Goal: Task Accomplishment & Management: Manage account settings

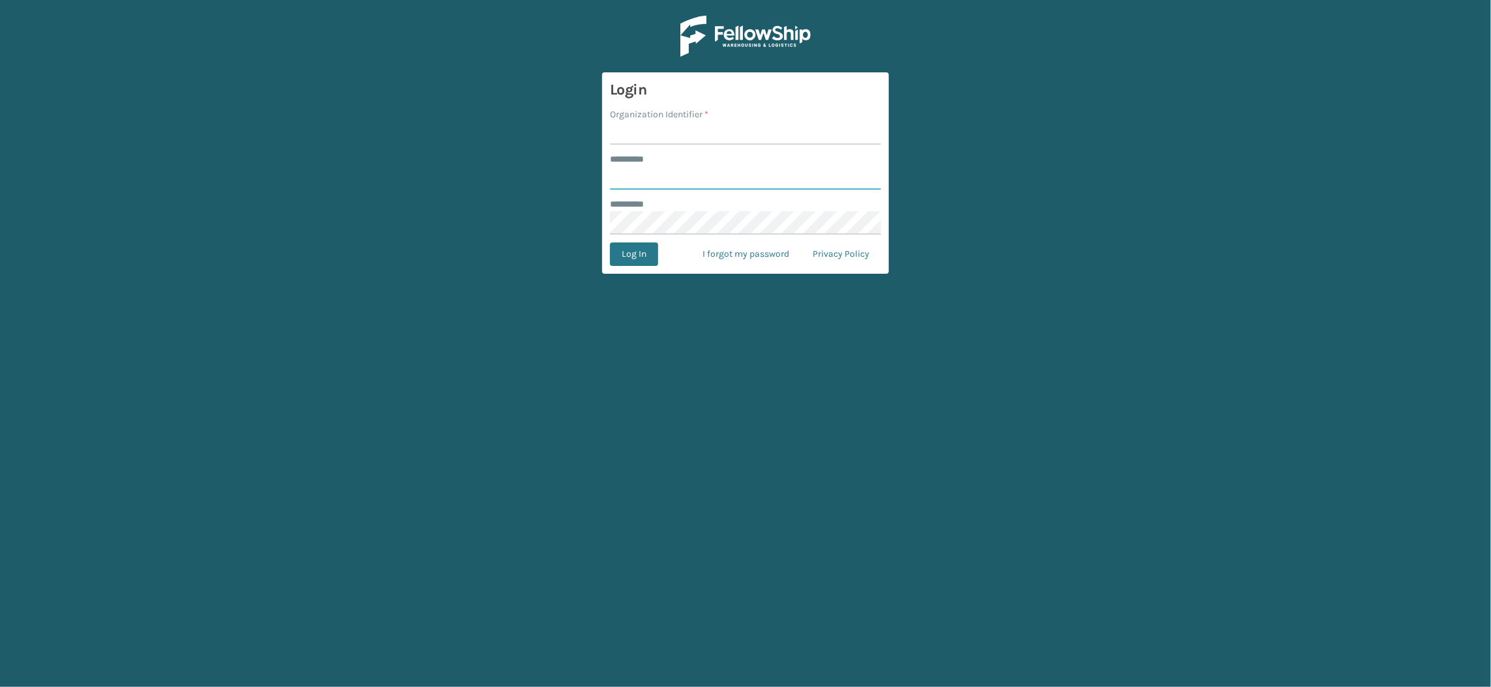
type input "**********"
click at [715, 136] on input "Organization Identifier *" at bounding box center [745, 132] width 271 height 23
type input "SuperAdminOrganization"
click at [615, 257] on button "Log In" at bounding box center [634, 253] width 48 height 23
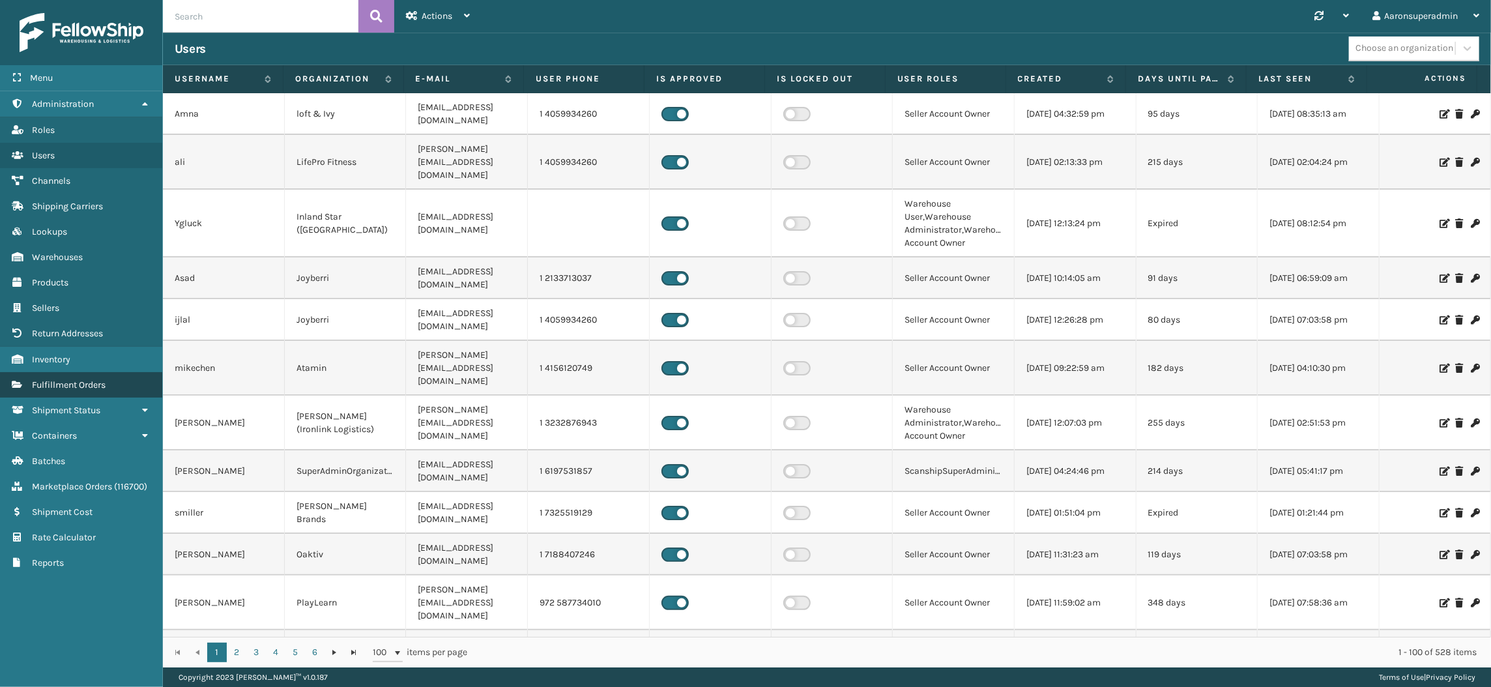
click at [68, 386] on link "Fulfillment Orders" at bounding box center [81, 384] width 162 height 25
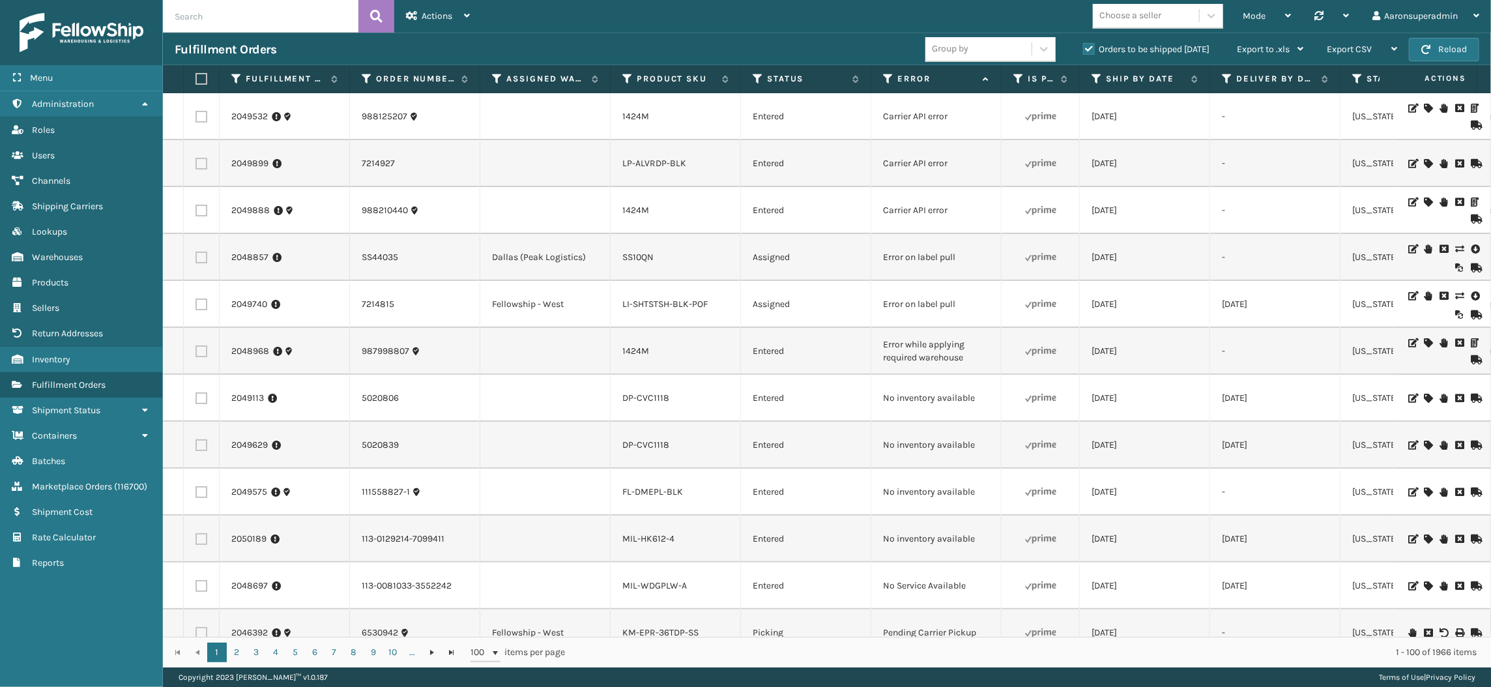
click at [220, 10] on input "text" at bounding box center [261, 16] width 196 height 33
paste input "2049855"
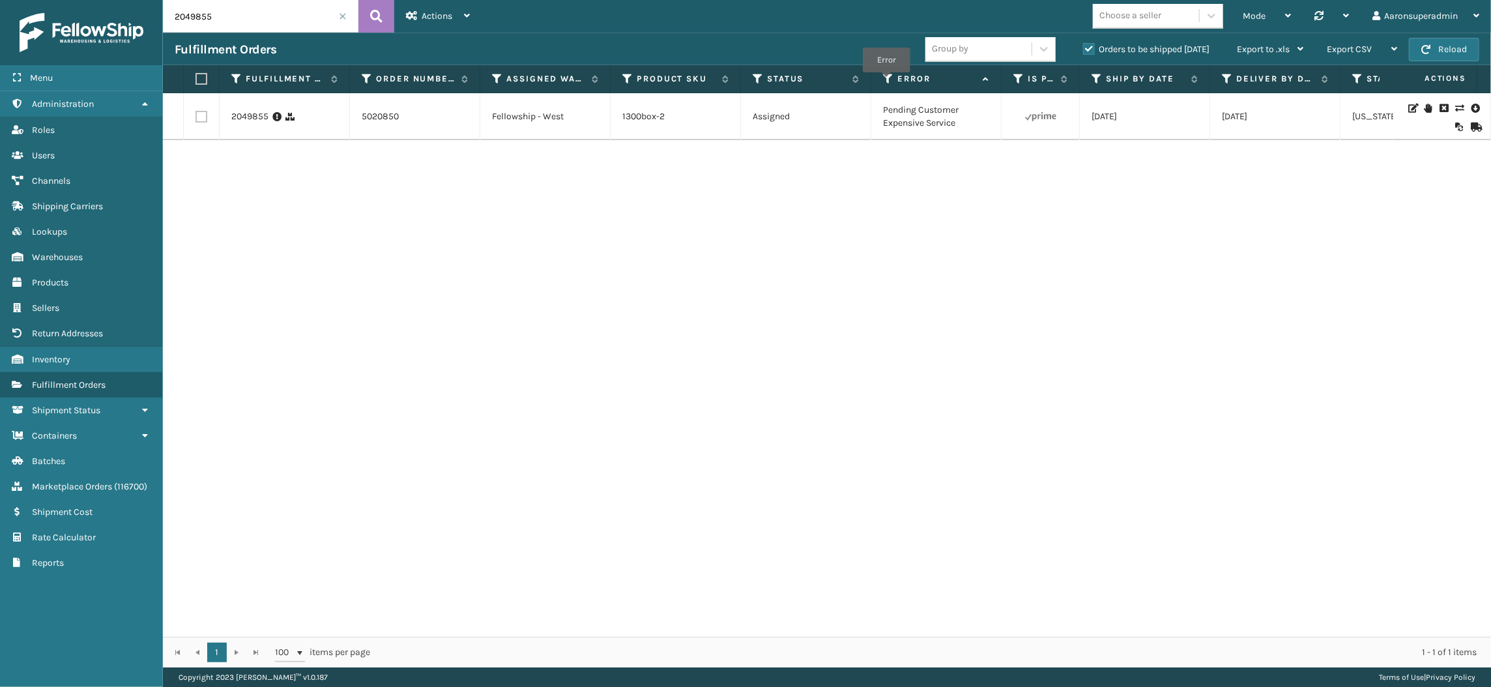
click at [886, 81] on icon at bounding box center [888, 79] width 10 height 12
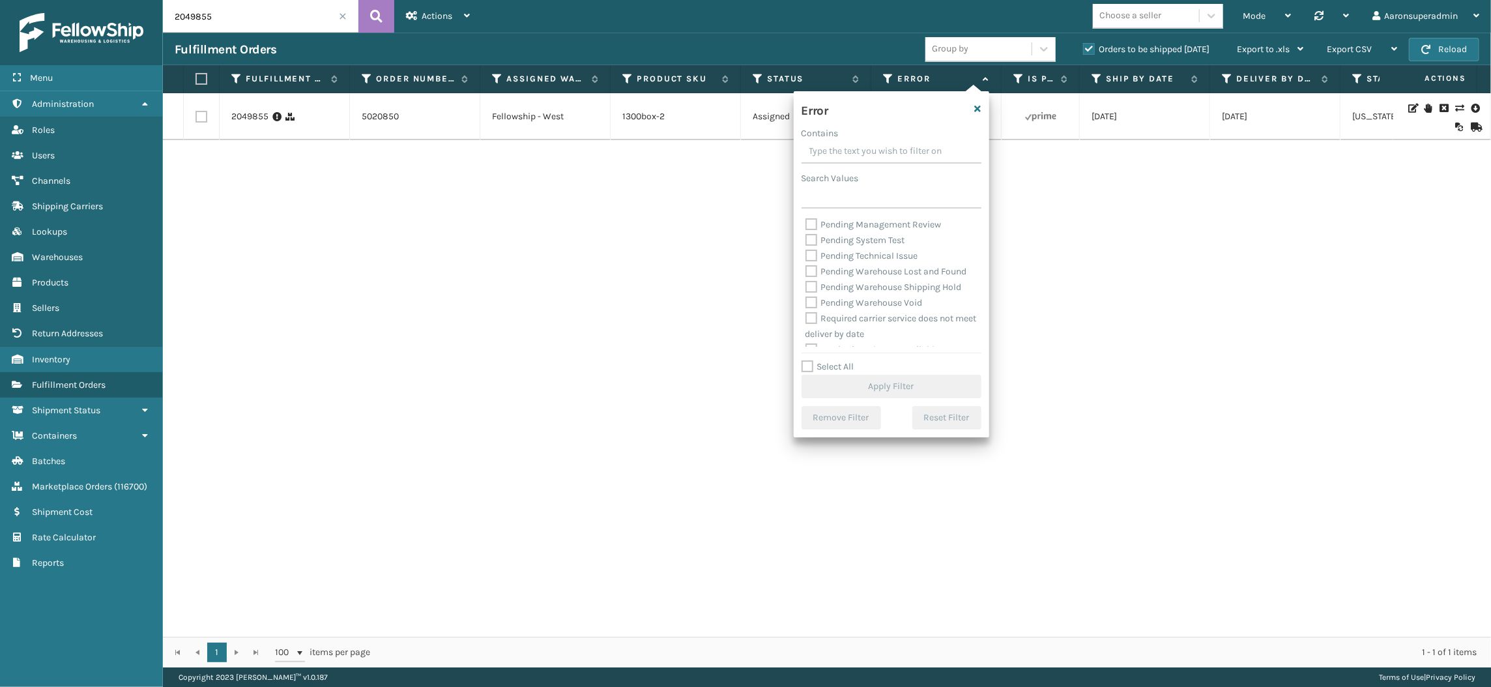
scroll to position [502, 0]
click at [1034, 295] on div "2049855 5020850 Fellowship - West 1300box-2 Assigned Pending Customer Expensive…" at bounding box center [827, 365] width 1328 height 544
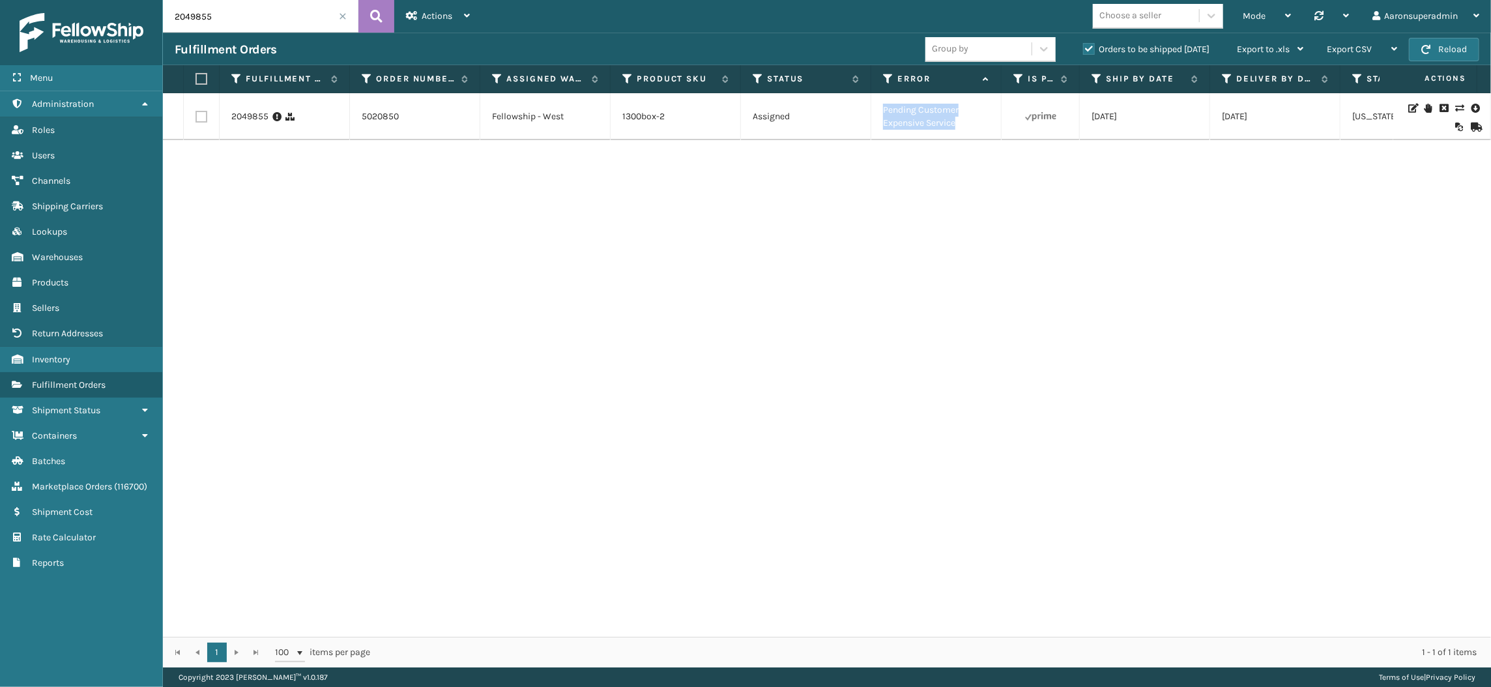
drag, startPoint x: 963, startPoint y: 132, endPoint x: 875, endPoint y: 115, distance: 89.7
click at [875, 115] on td "Pending Customer Expensive Service" at bounding box center [936, 116] width 130 height 47
copy td "Pending Customer Expensive Service"
click at [304, 23] on input "2049855" at bounding box center [261, 16] width 196 height 33
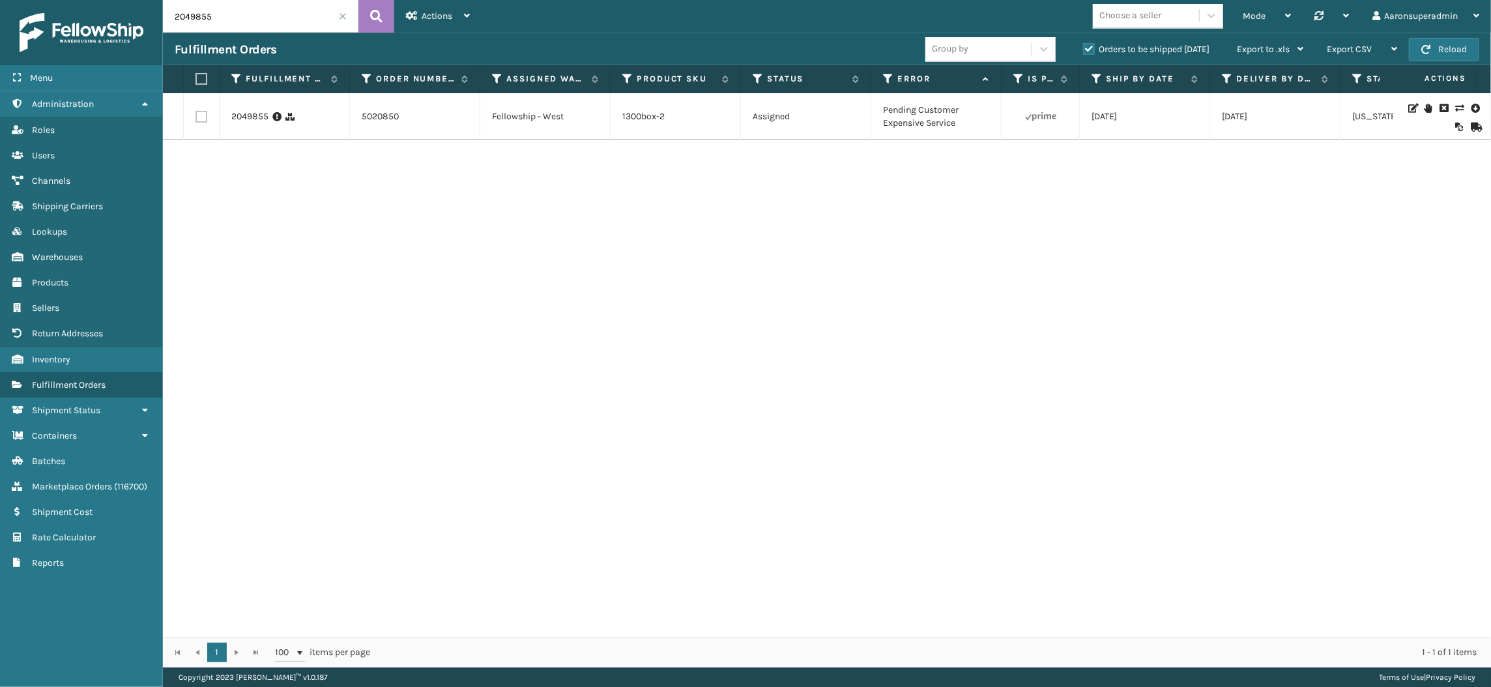
paste input "Pending Customer Expensive Service"
type input "Pending Customer Expensive Service"
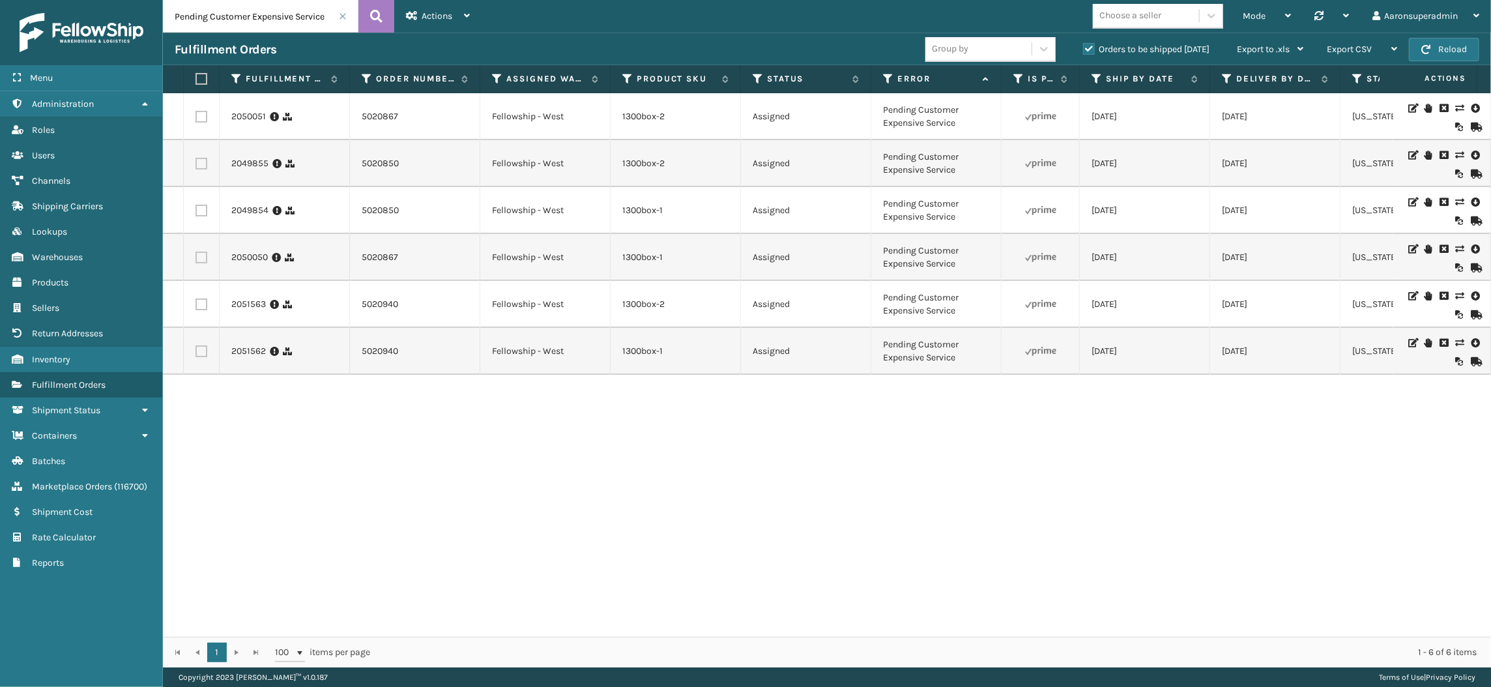
click at [202, 84] on label at bounding box center [200, 79] width 8 height 12
click at [196, 83] on input "checkbox" at bounding box center [196, 79] width 1 height 8
checkbox input "true"
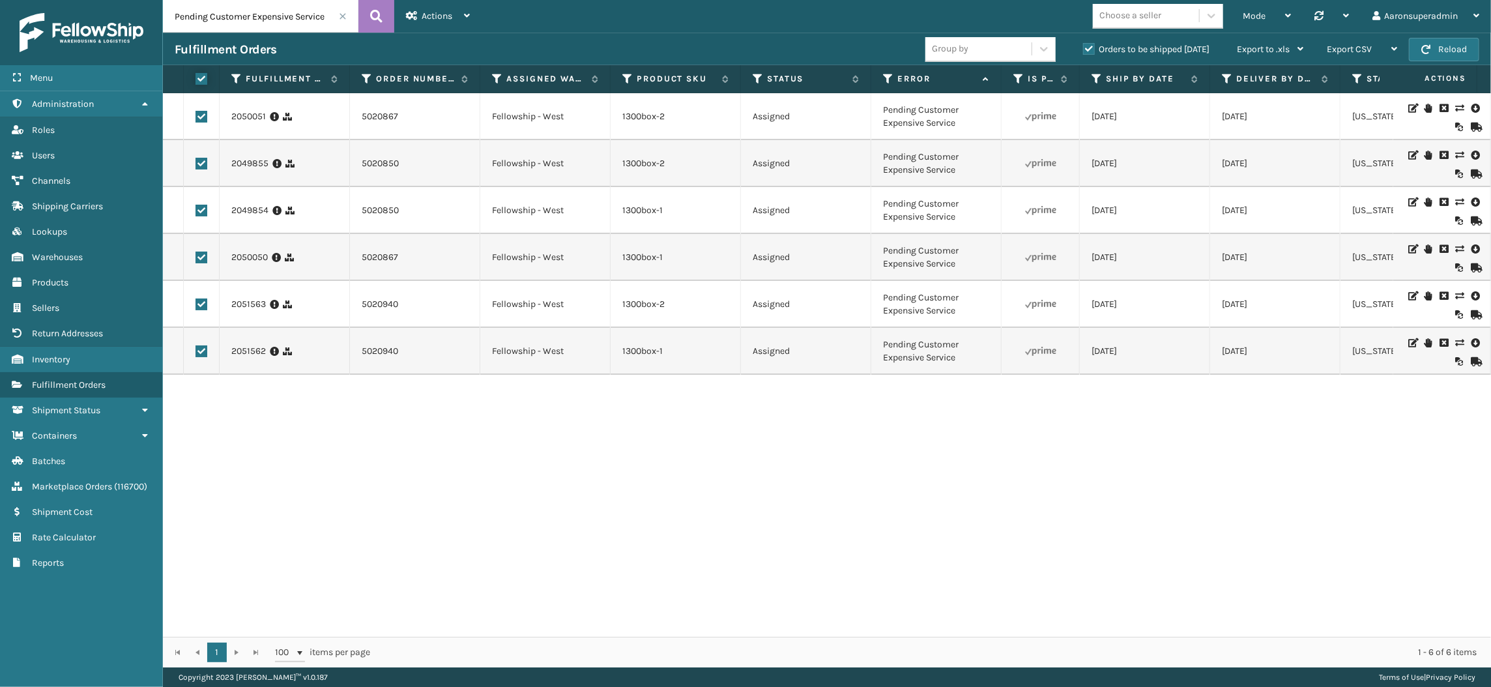
checkbox input "true"
click at [1012, 46] on span "Bulk Actions" at bounding box center [1008, 49] width 51 height 11
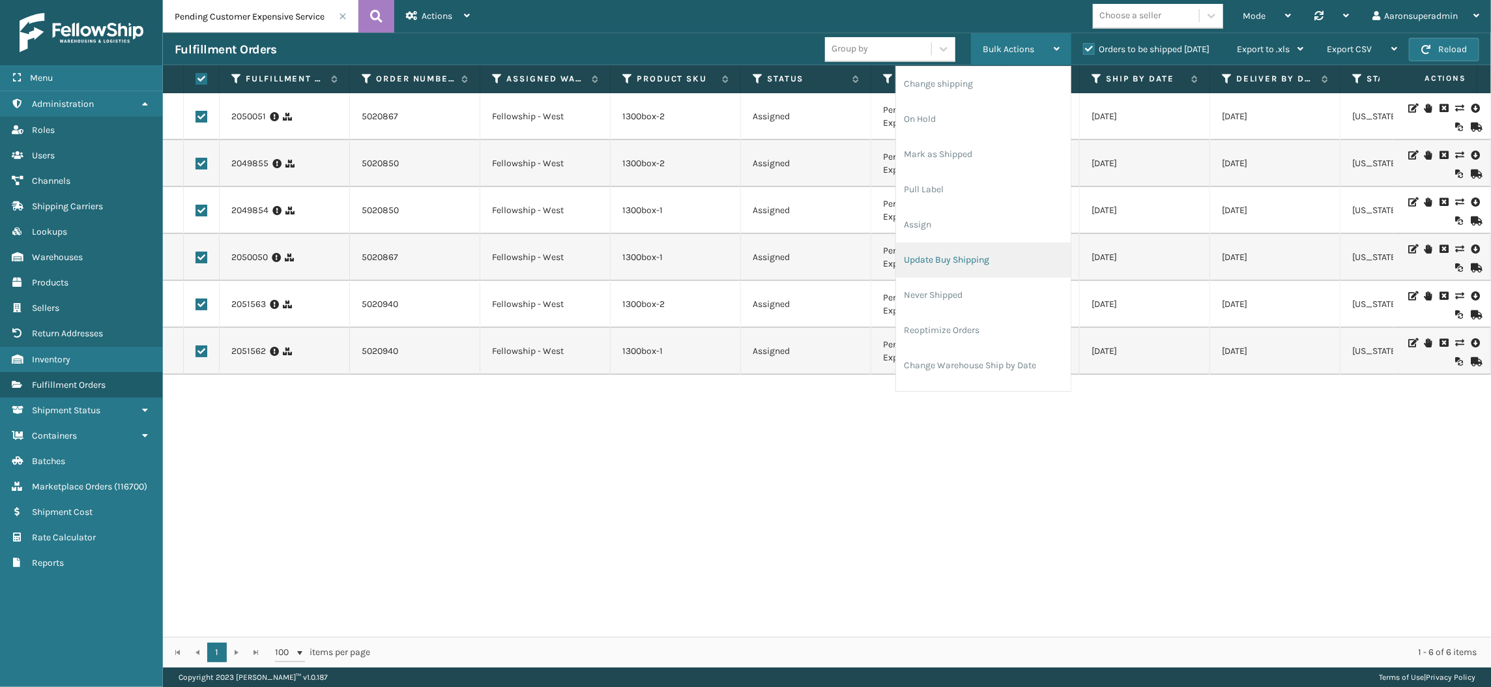
scroll to position [62, 0]
click at [971, 332] on li "Cancel Fulfillment Orders" at bounding box center [983, 338] width 175 height 35
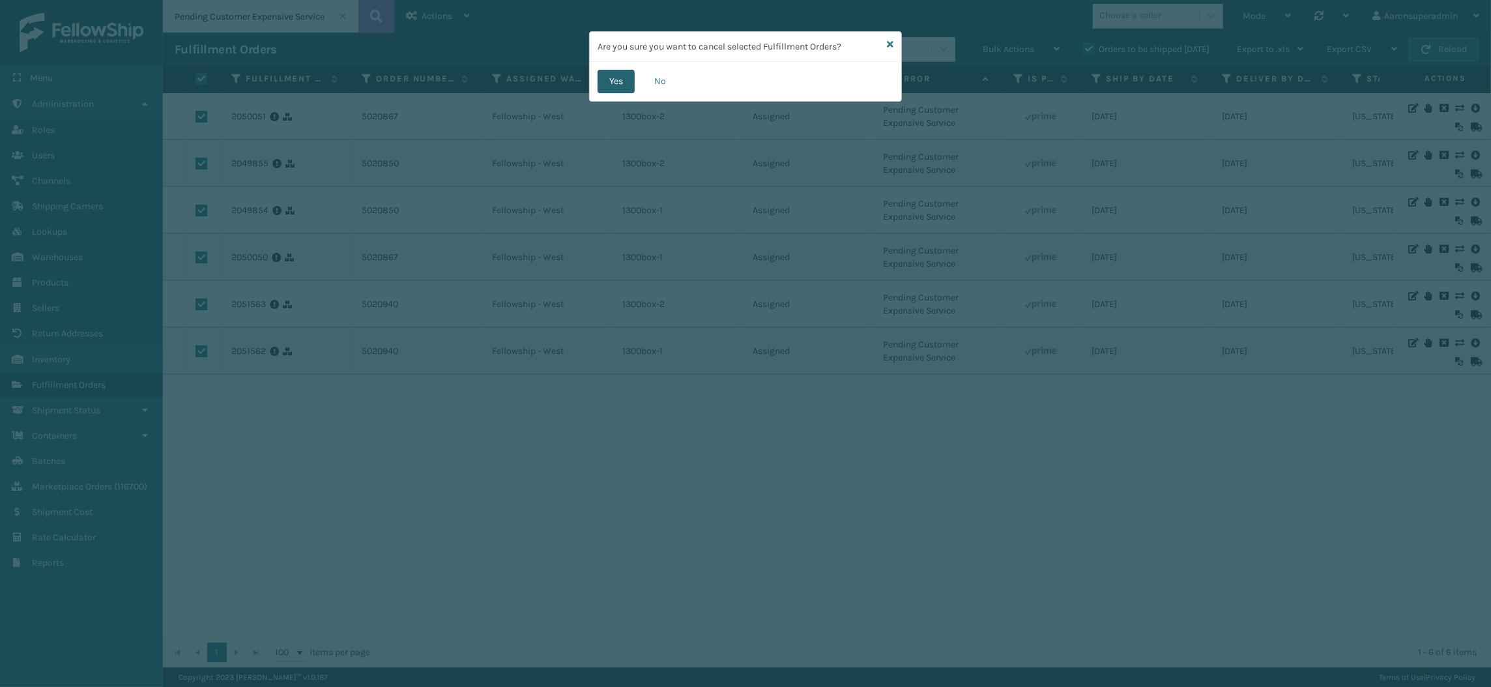
click at [617, 86] on button "Yes" at bounding box center [616, 81] width 37 height 23
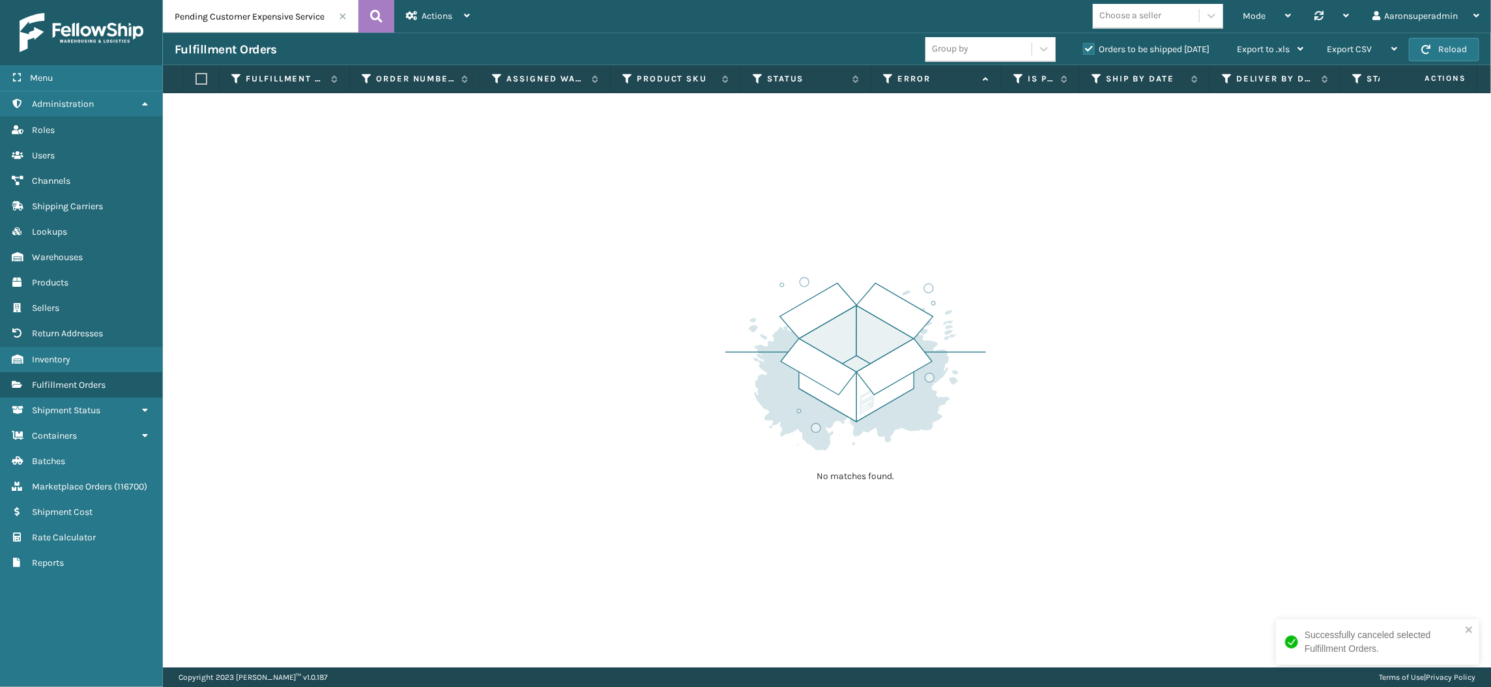
click at [343, 14] on span at bounding box center [343, 16] width 8 height 8
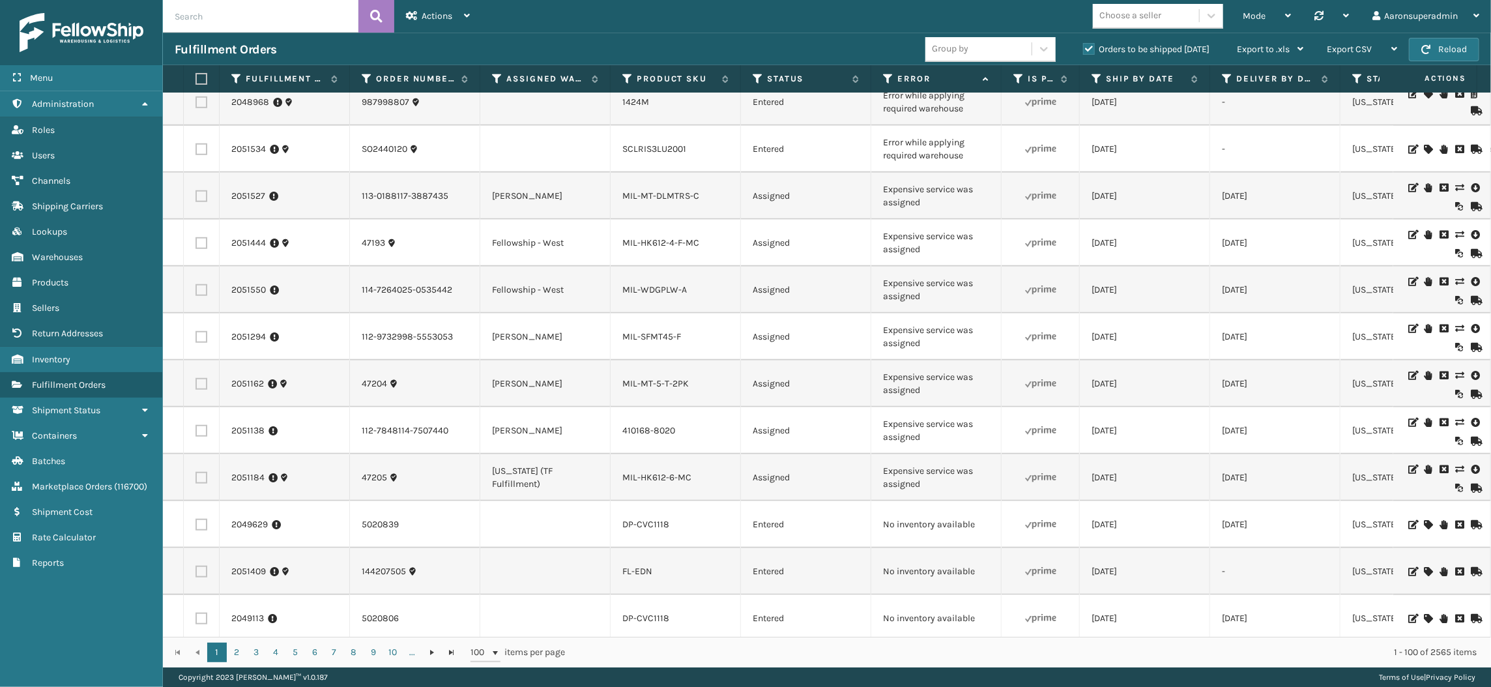
scroll to position [720, 0]
drag, startPoint x: 933, startPoint y: 223, endPoint x: 871, endPoint y: 191, distance: 69.7
click at [871, 191] on td "Expensive service was assigned" at bounding box center [936, 194] width 130 height 47
copy td "Expensive service was assigned"
click at [284, 18] on input "text" at bounding box center [261, 16] width 196 height 33
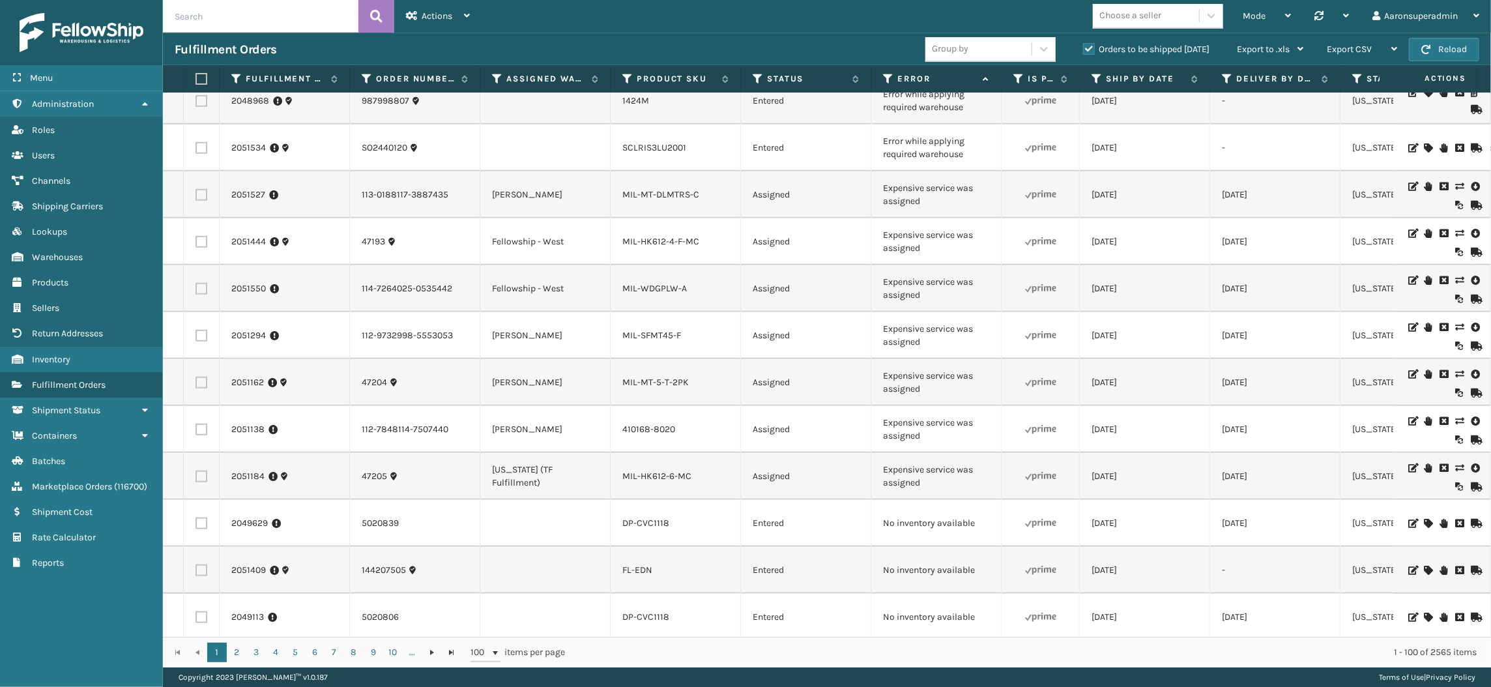
paste input "Expensive service was assigned"
type input "Expensive service was assigned"
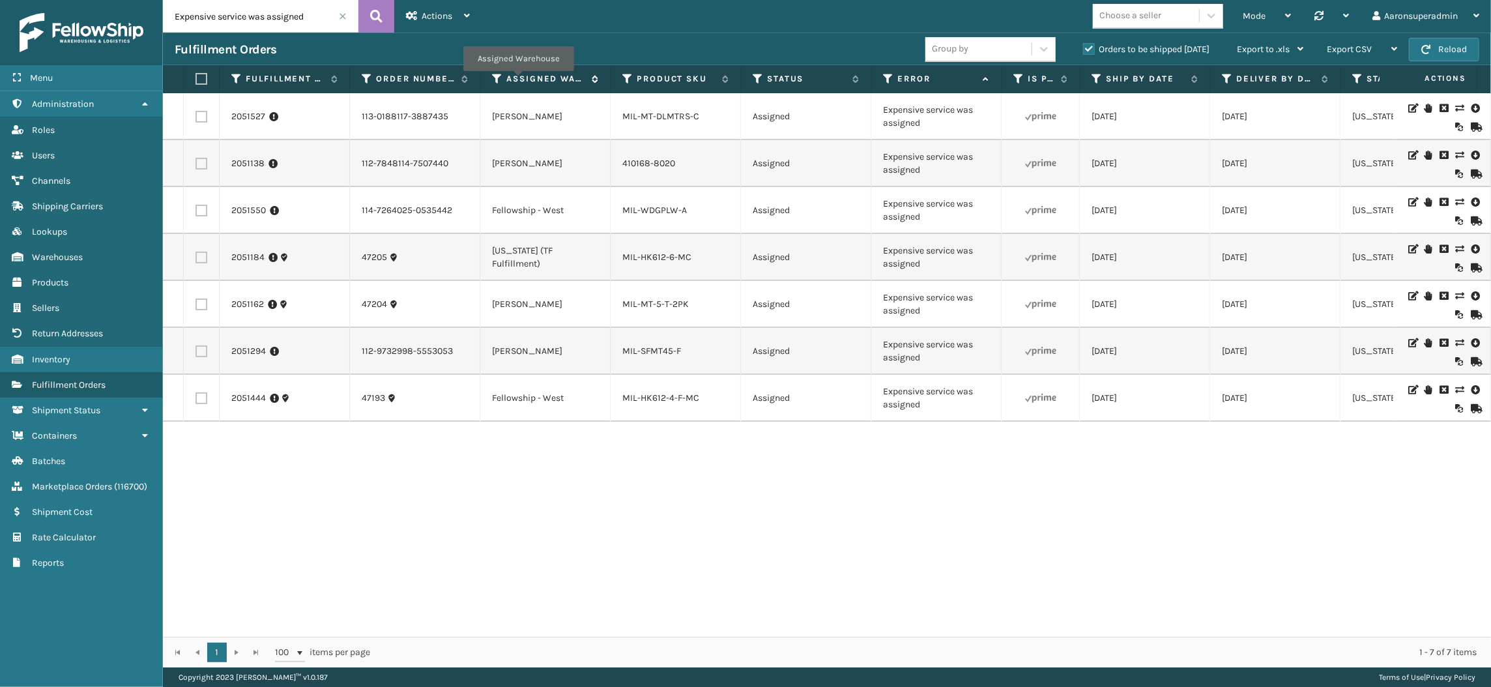
click at [518, 80] on label "Assigned Warehouse" at bounding box center [545, 79] width 79 height 12
click at [199, 80] on label at bounding box center [200, 79] width 8 height 12
click at [196, 80] on input "checkbox" at bounding box center [196, 79] width 1 height 8
checkbox input "true"
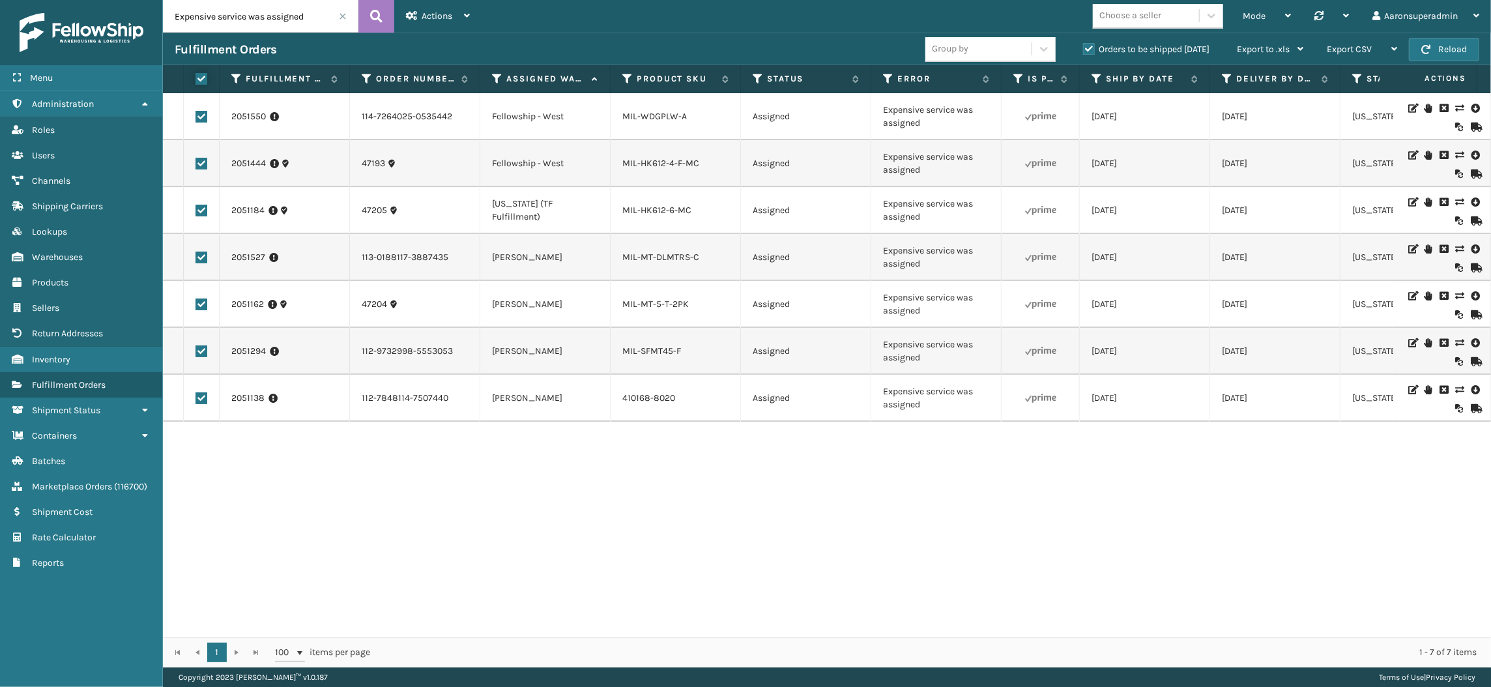
checkbox input "true"
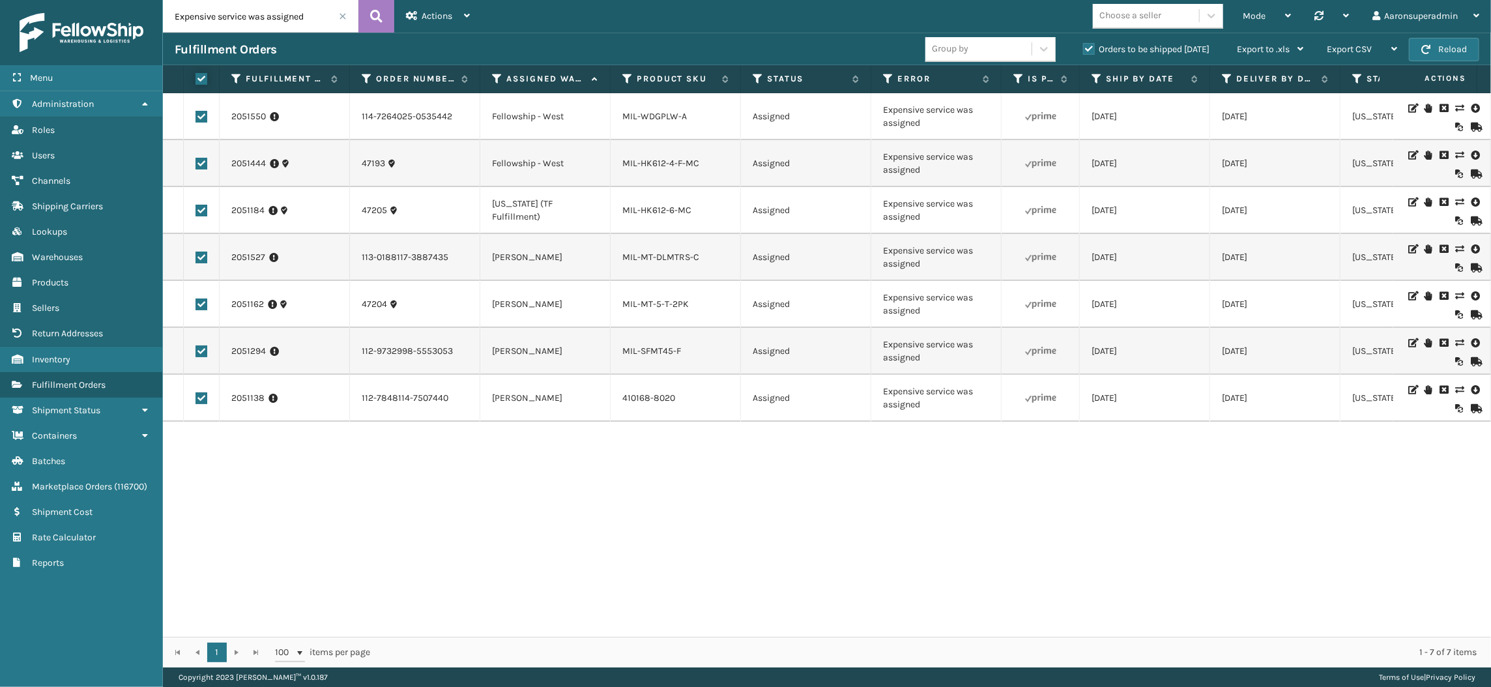
checkbox input "true"
click at [201, 106] on td at bounding box center [202, 116] width 36 height 47
click at [201, 109] on td at bounding box center [202, 116] width 36 height 47
click at [198, 109] on td at bounding box center [202, 116] width 36 height 47
click at [201, 162] on label at bounding box center [202, 164] width 12 height 12
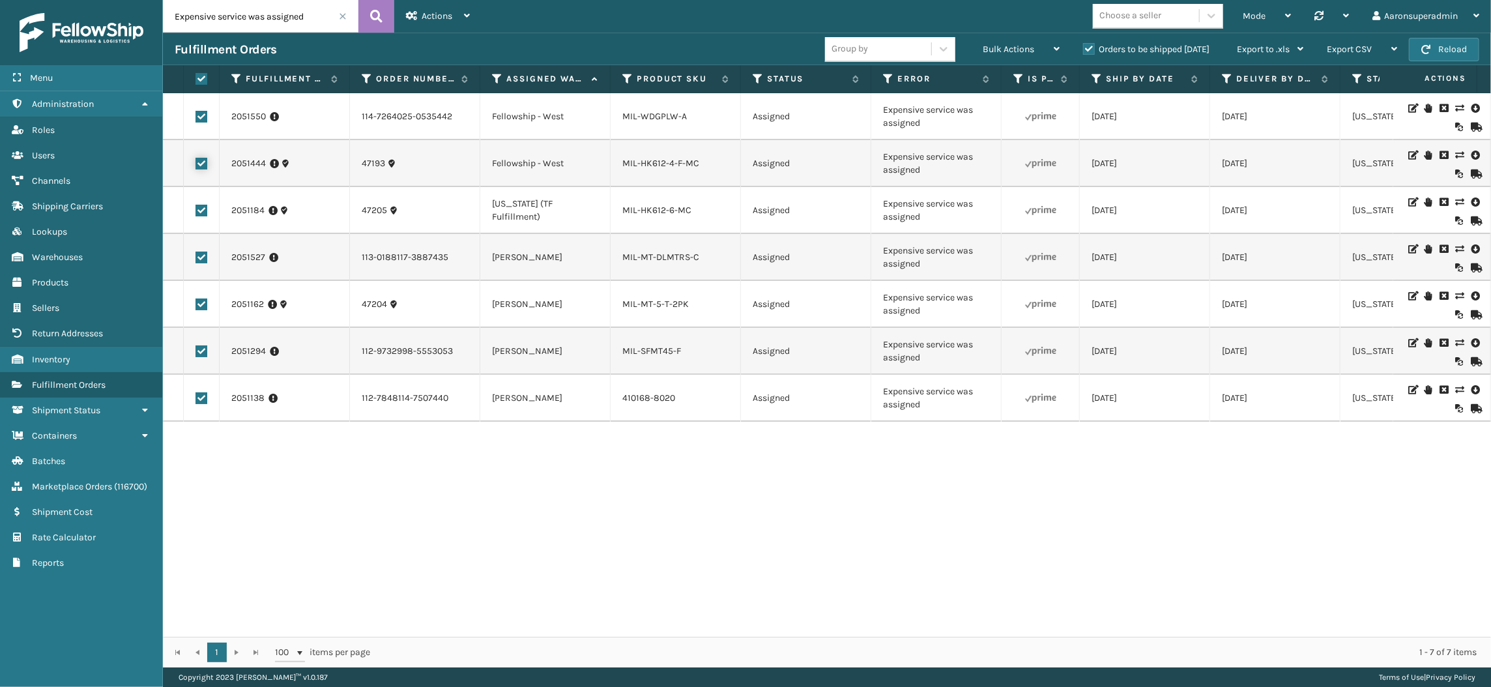
click at [196, 162] on input "checkbox" at bounding box center [196, 162] width 1 height 8
checkbox input "false"
click at [198, 116] on label at bounding box center [202, 117] width 12 height 12
click at [196, 116] on input "checkbox" at bounding box center [196, 115] width 1 height 8
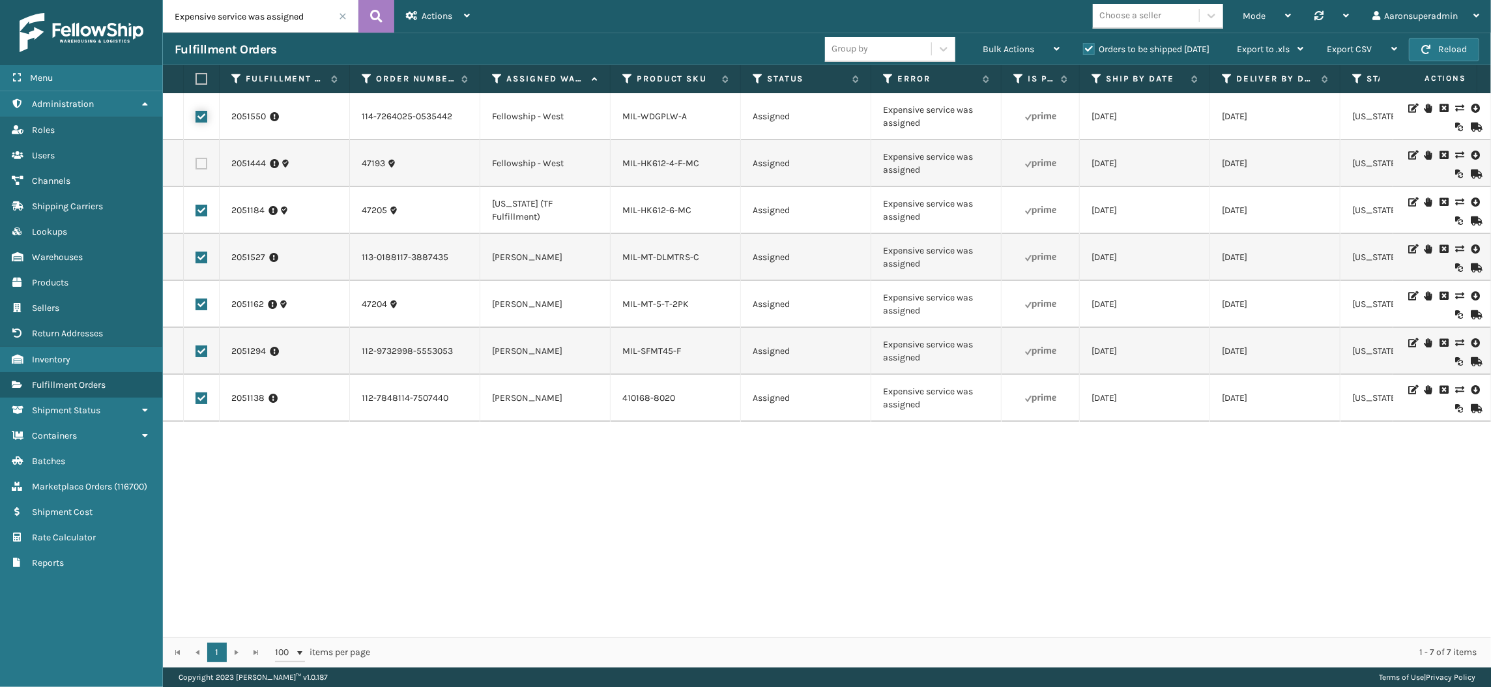
checkbox input "false"
click at [199, 215] on label at bounding box center [202, 211] width 12 height 12
click at [196, 213] on input "checkbox" at bounding box center [196, 209] width 1 height 8
checkbox input "false"
click at [1017, 49] on span "Bulk Actions" at bounding box center [1008, 49] width 51 height 11
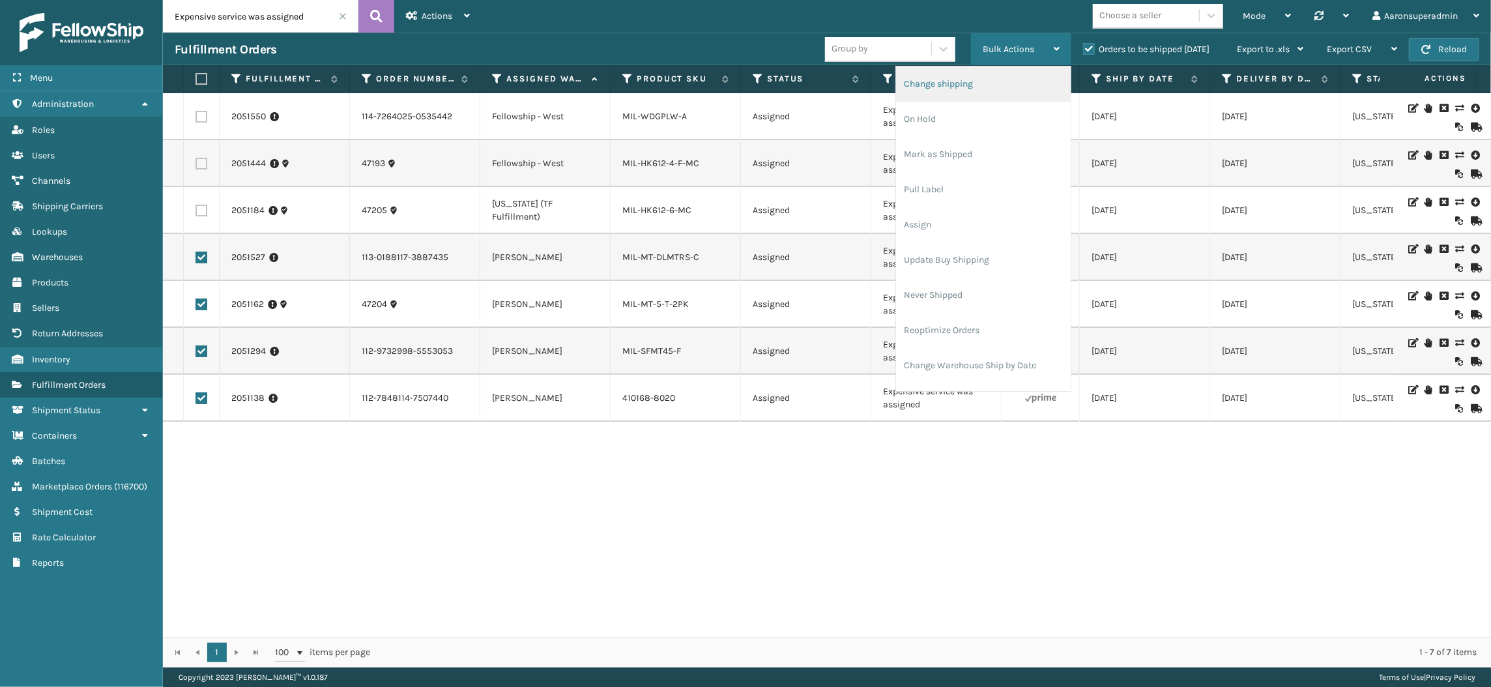
click at [964, 83] on li "Change shipping" at bounding box center [983, 83] width 175 height 35
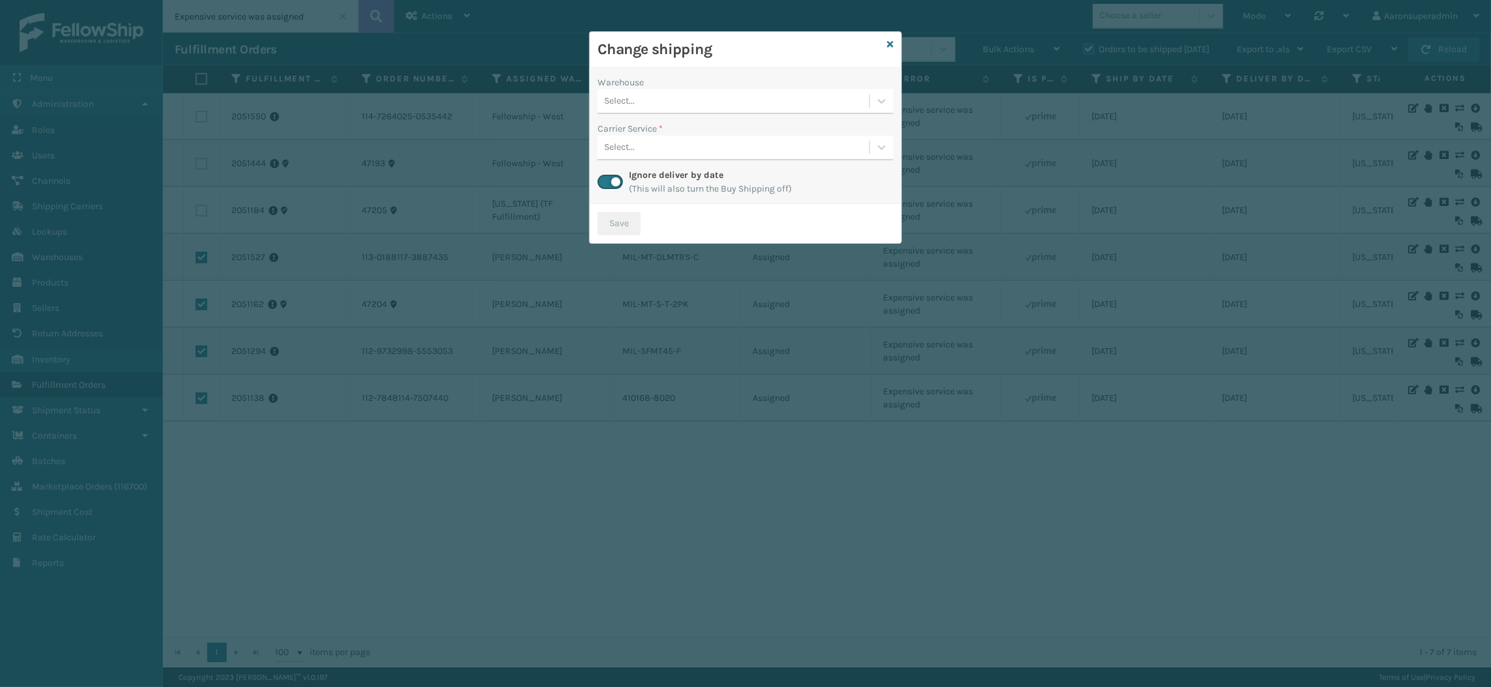
click at [650, 102] on div "Select..." at bounding box center [734, 102] width 272 height 22
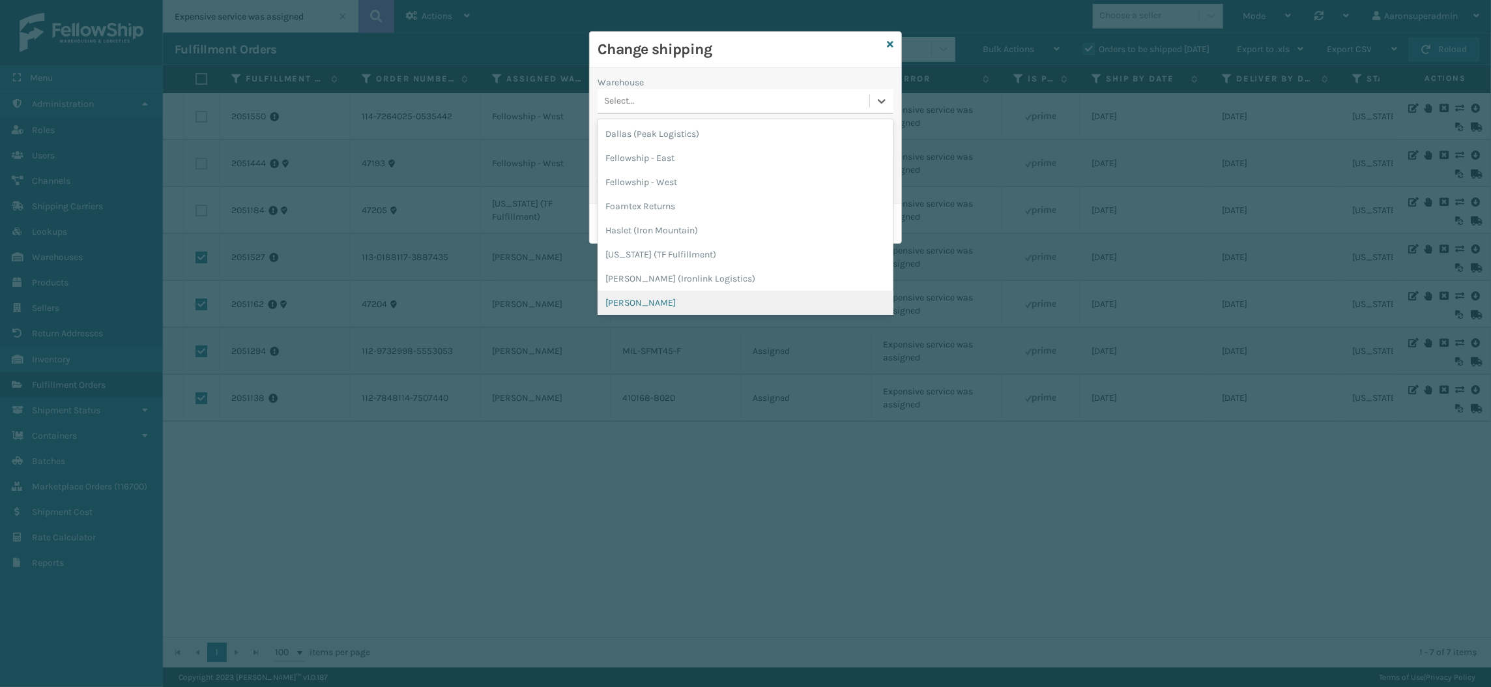
click at [642, 296] on div "[PERSON_NAME]" at bounding box center [746, 303] width 296 height 24
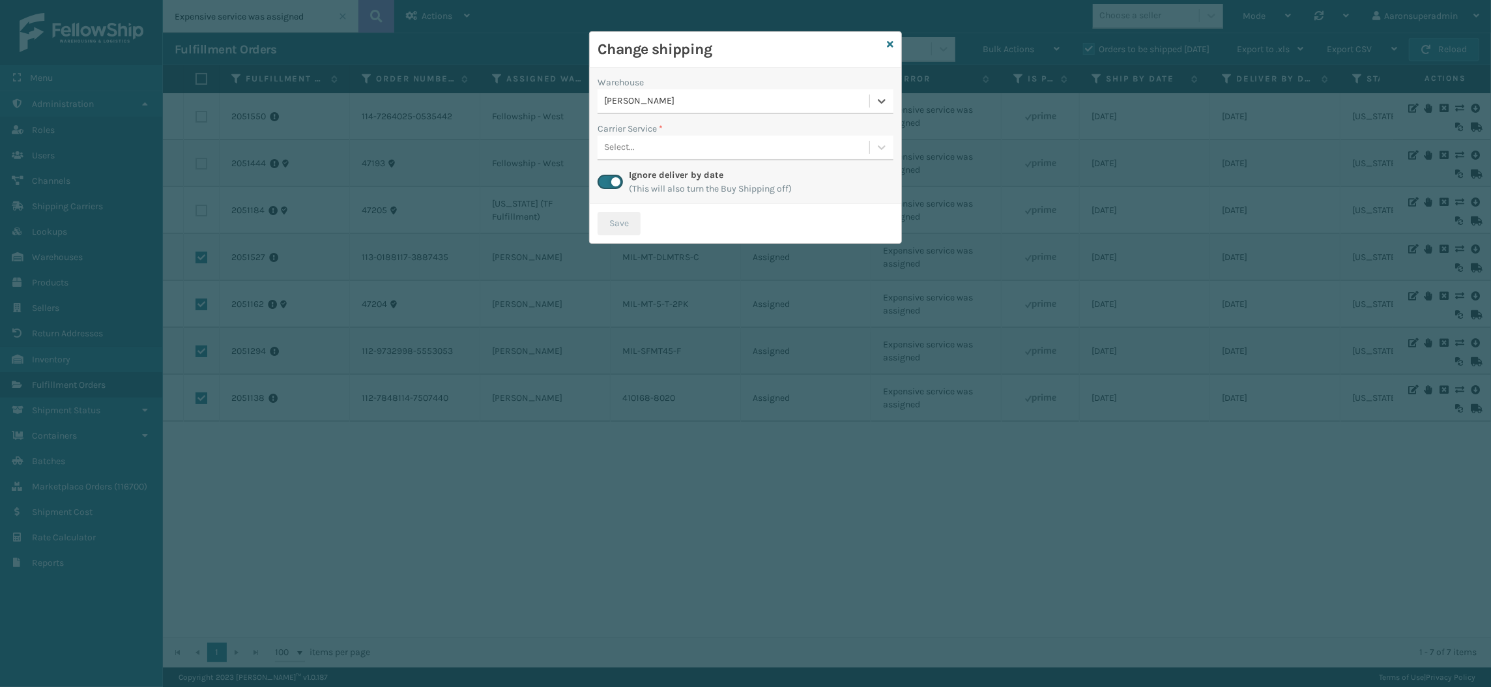
click at [624, 143] on div "Select..." at bounding box center [619, 148] width 31 height 14
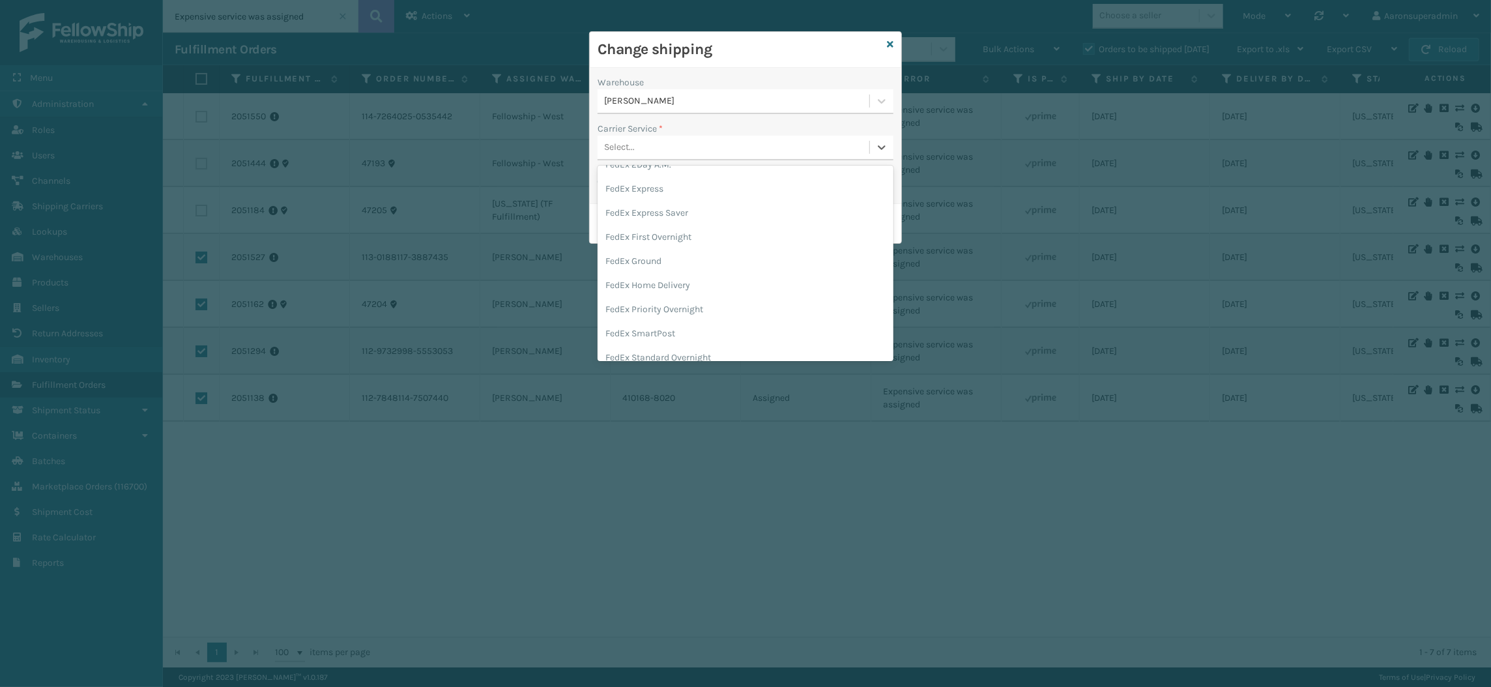
scroll to position [89, 0]
click at [655, 283] on div "FedEx Home Delivery" at bounding box center [746, 284] width 296 height 24
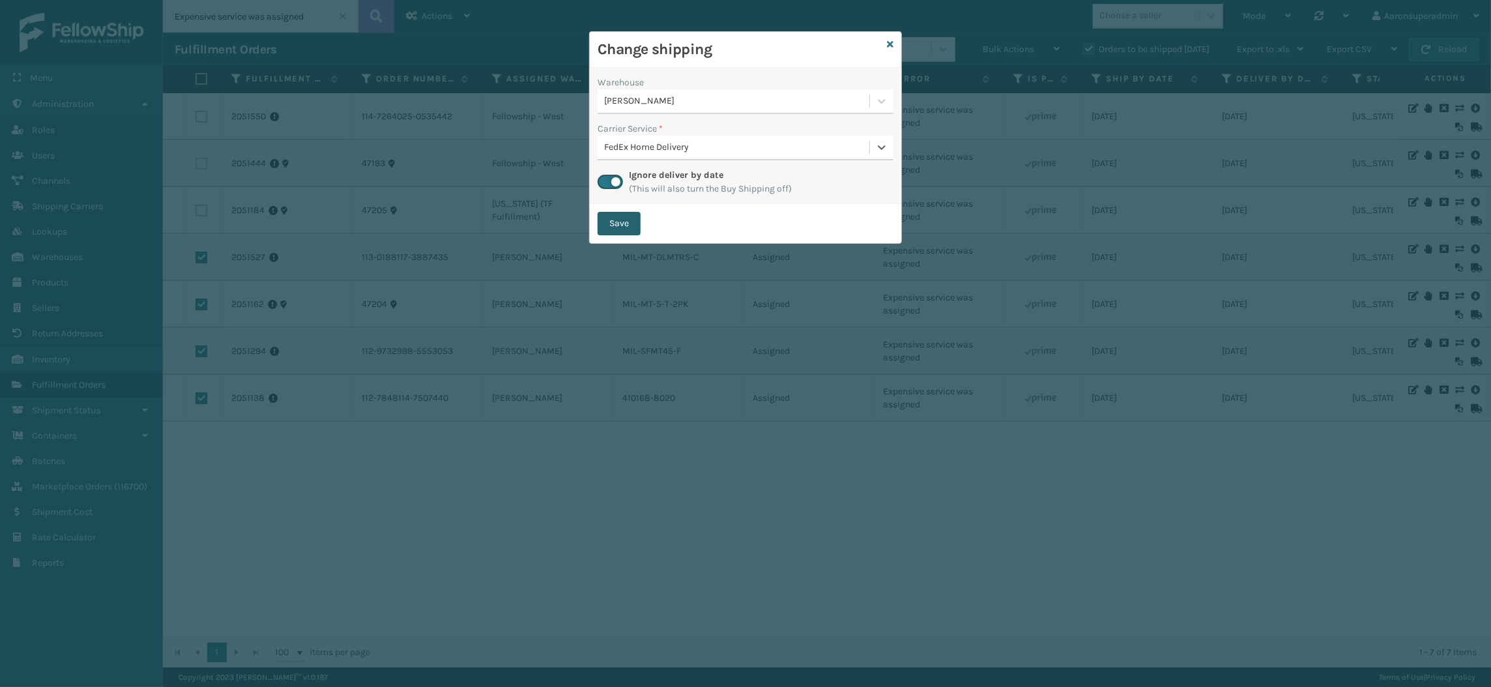
click at [623, 217] on button "Save" at bounding box center [619, 223] width 43 height 23
checkbox input "false"
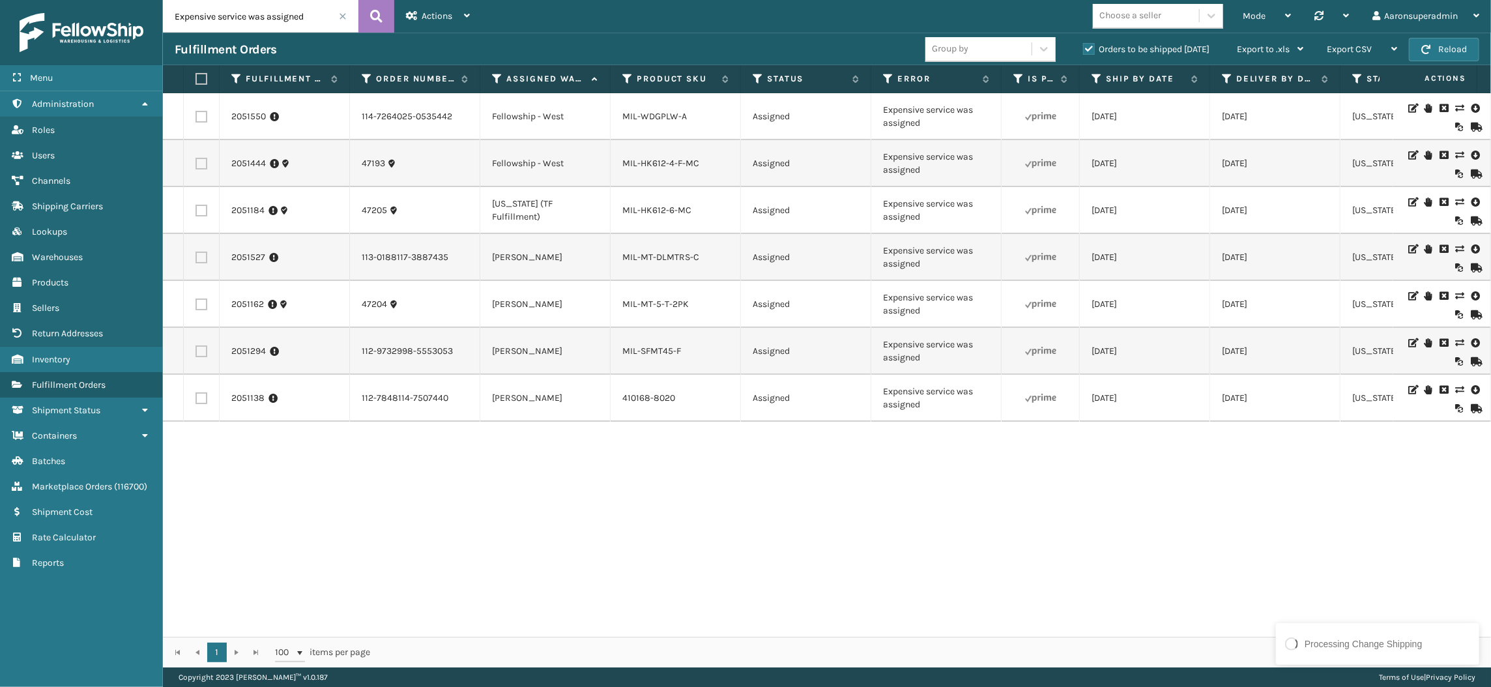
click at [197, 166] on label at bounding box center [202, 164] width 12 height 12
click at [196, 166] on input "checkbox" at bounding box center [196, 162] width 1 height 8
checkbox input "true"
click at [201, 108] on td at bounding box center [202, 116] width 36 height 47
click at [201, 116] on label at bounding box center [202, 117] width 12 height 12
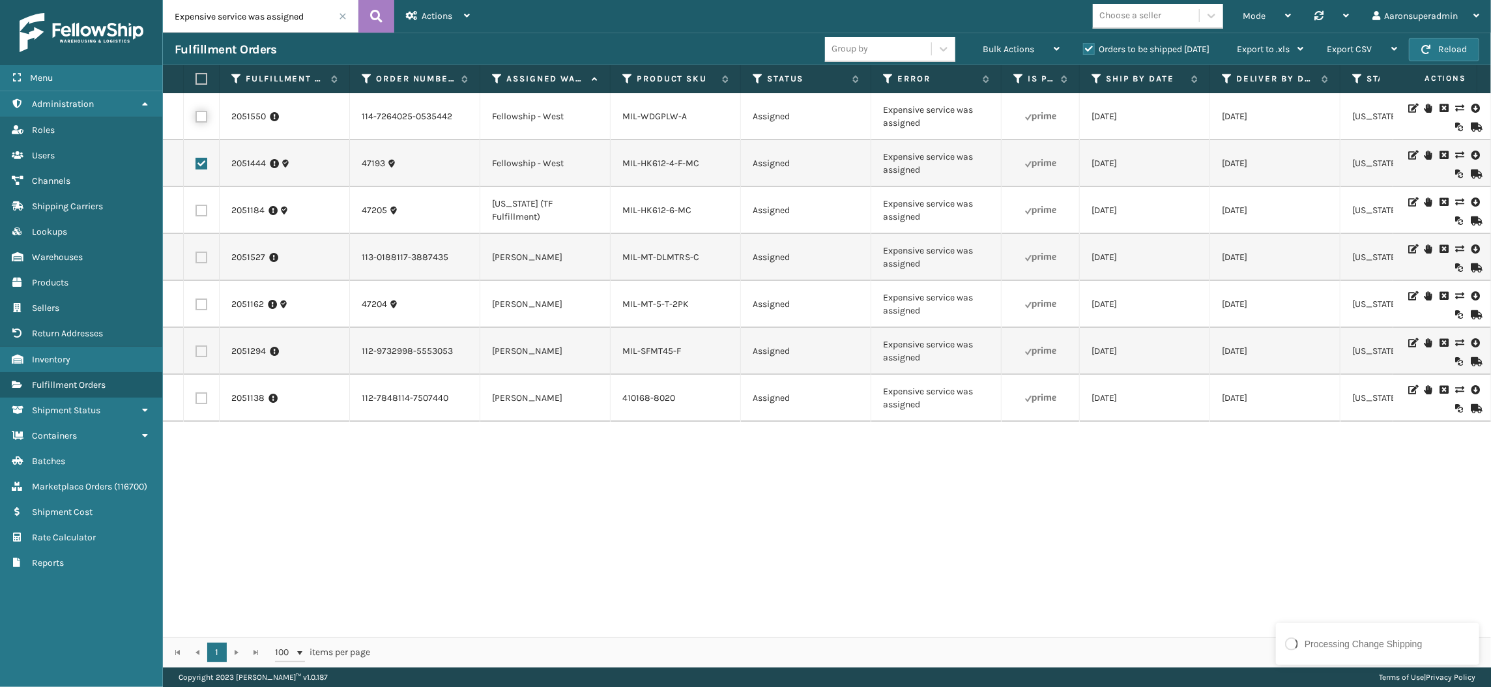
click at [196, 116] on input "checkbox" at bounding box center [196, 115] width 1 height 8
click at [1025, 51] on span "Bulk Actions" at bounding box center [1008, 49] width 51 height 11
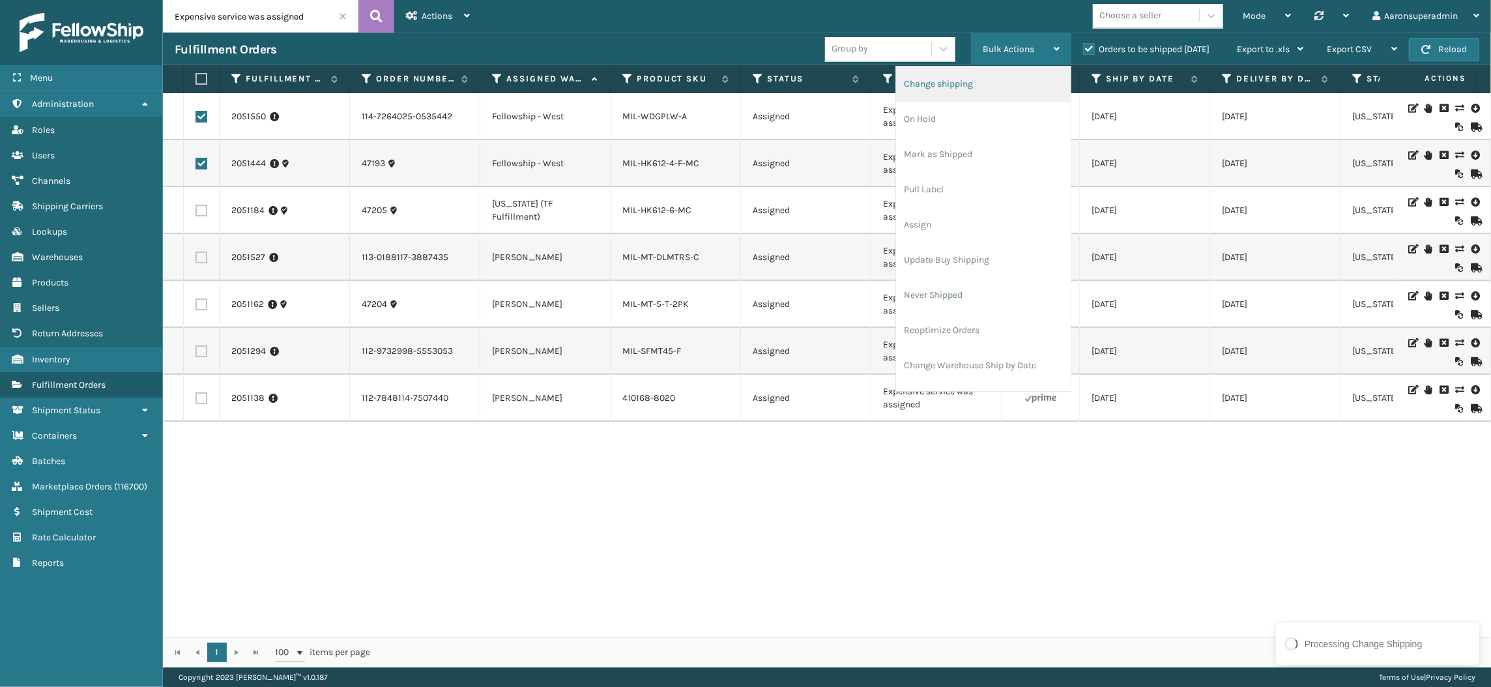
click at [964, 89] on li "Change shipping" at bounding box center [983, 83] width 175 height 35
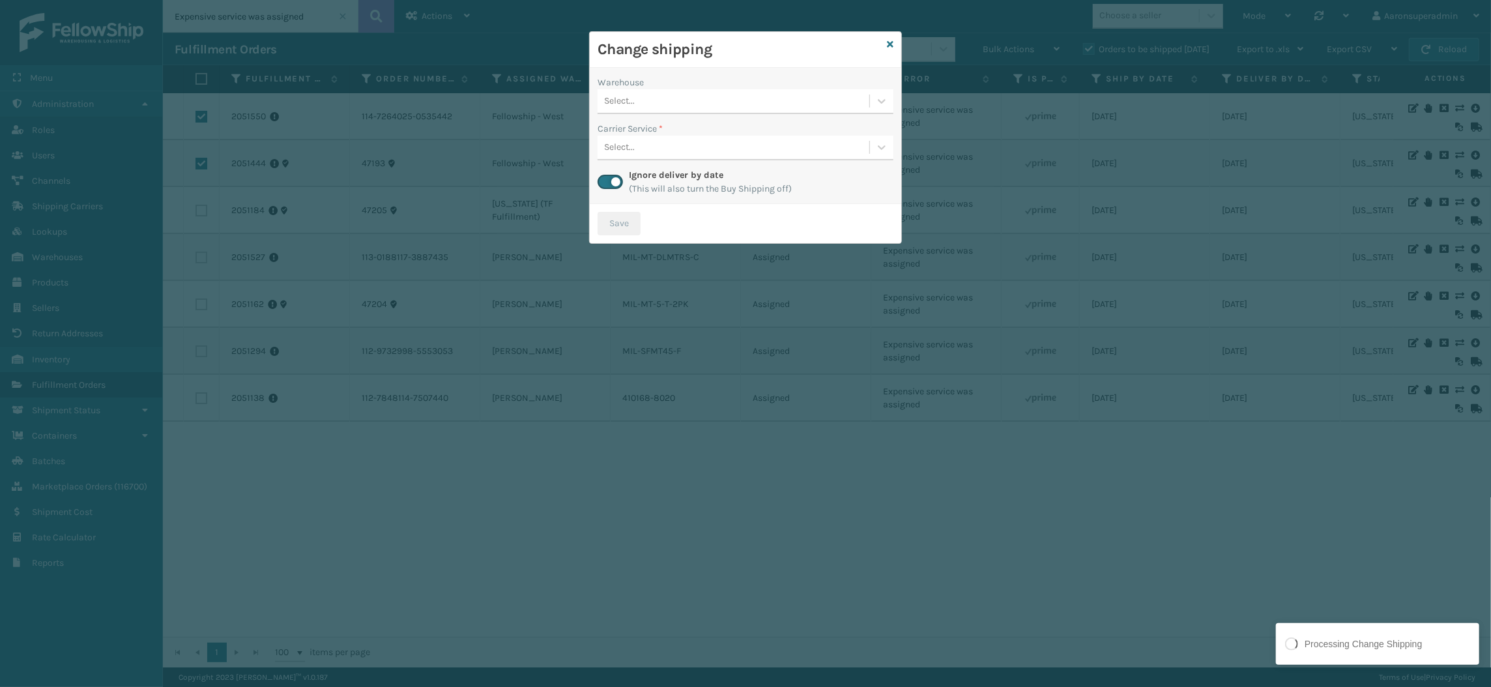
click at [705, 100] on div "Select..." at bounding box center [734, 102] width 272 height 22
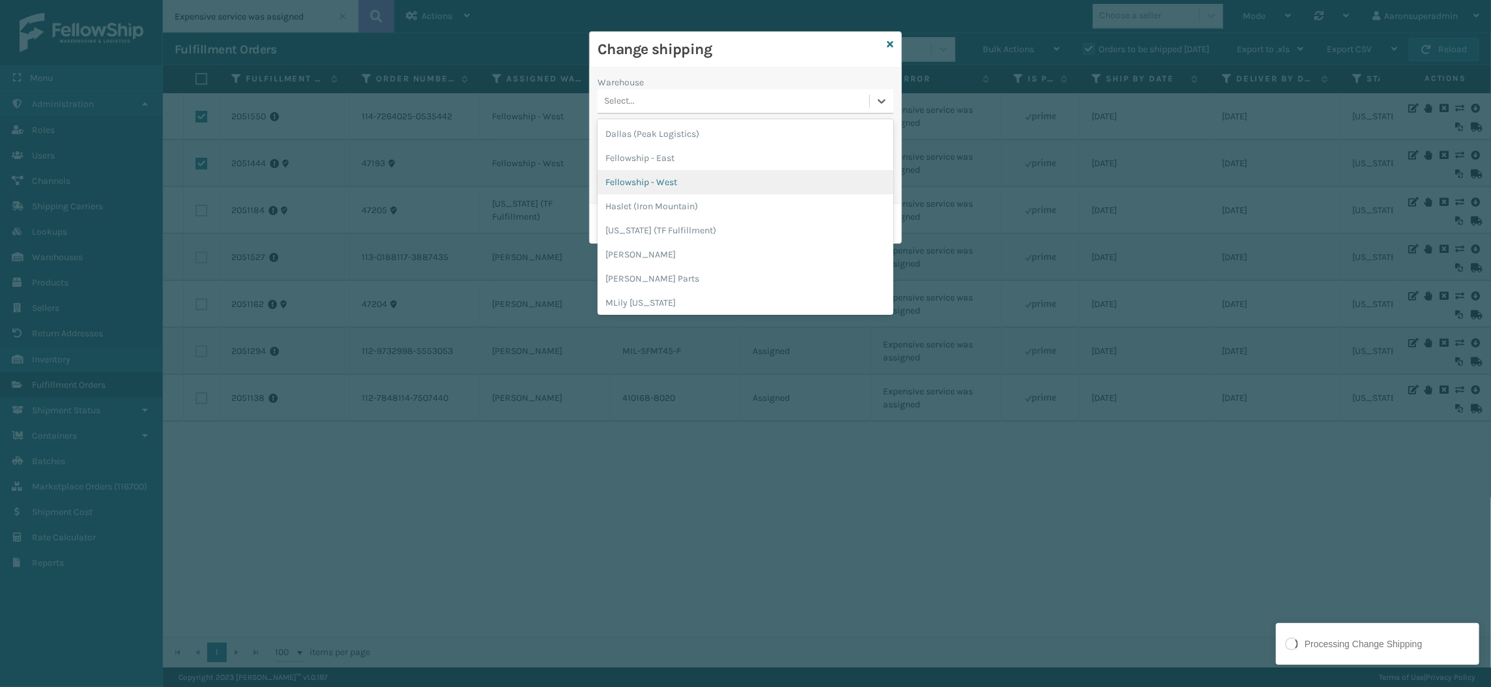
click at [697, 182] on div "Fellowship - West" at bounding box center [746, 182] width 296 height 24
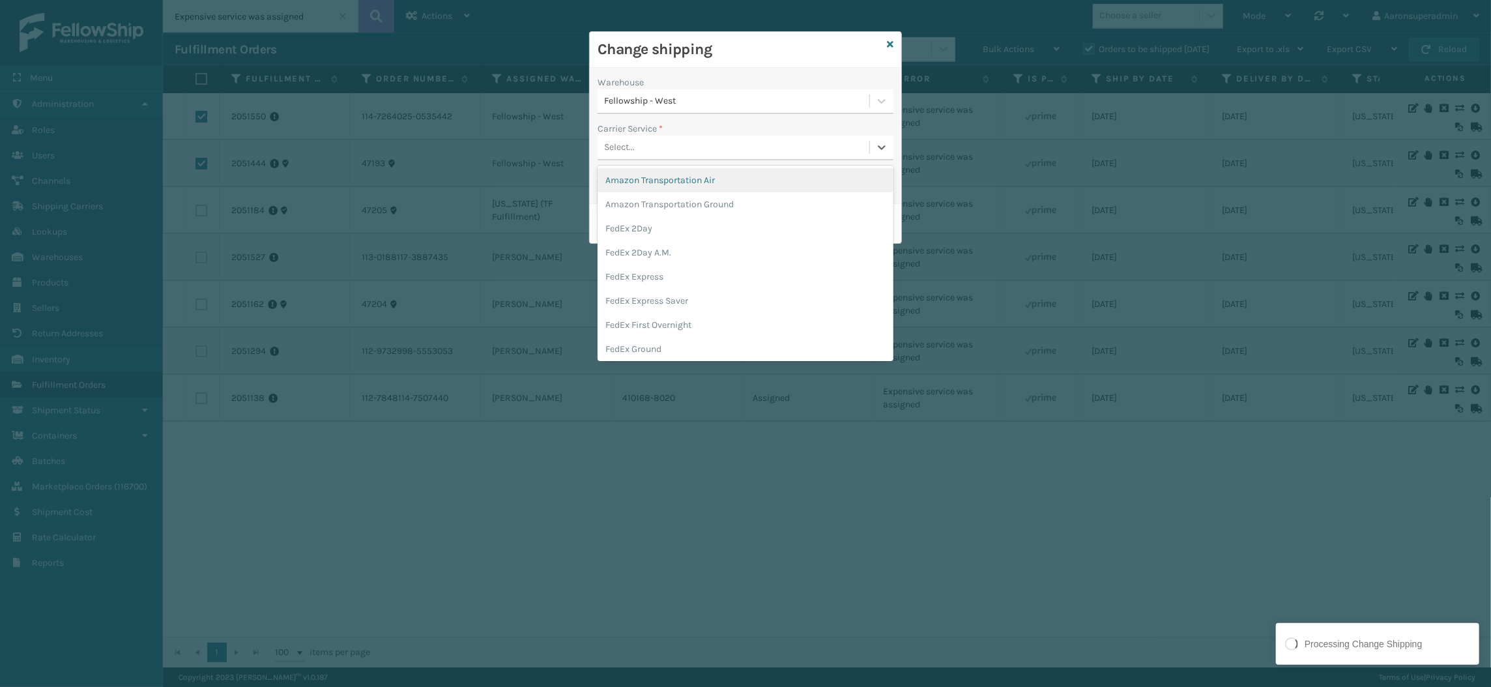
click at [689, 150] on div "Select..." at bounding box center [734, 148] width 272 height 22
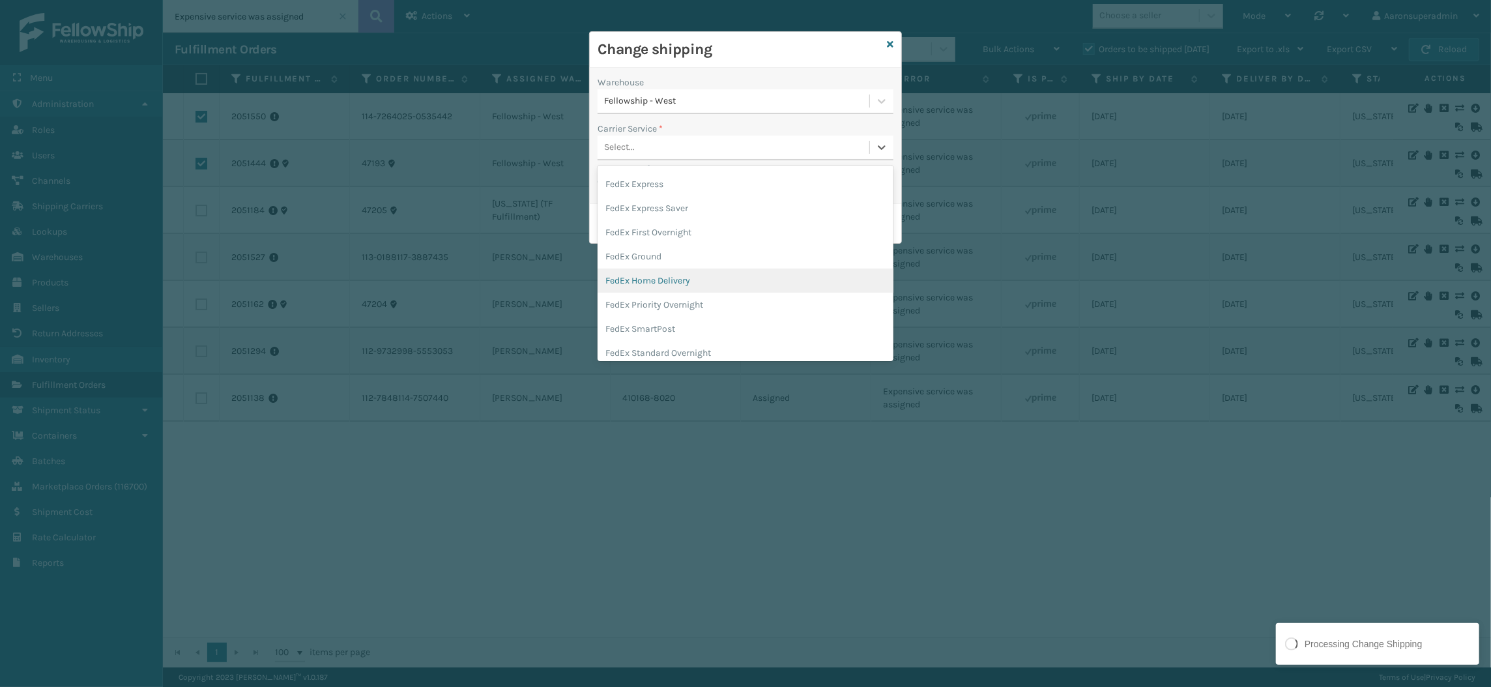
click at [681, 272] on div "FedEx Home Delivery" at bounding box center [746, 281] width 296 height 24
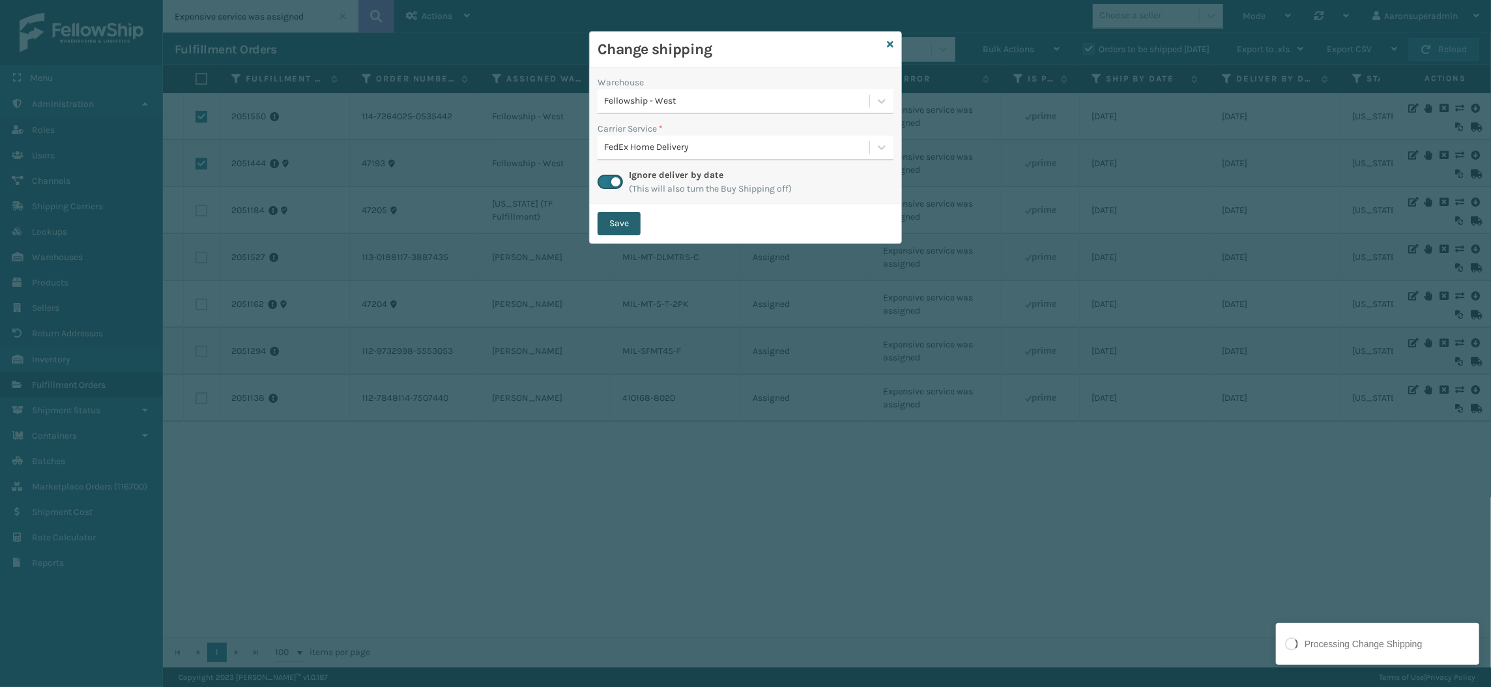
click at [624, 225] on button "Save" at bounding box center [619, 223] width 43 height 23
checkbox input "false"
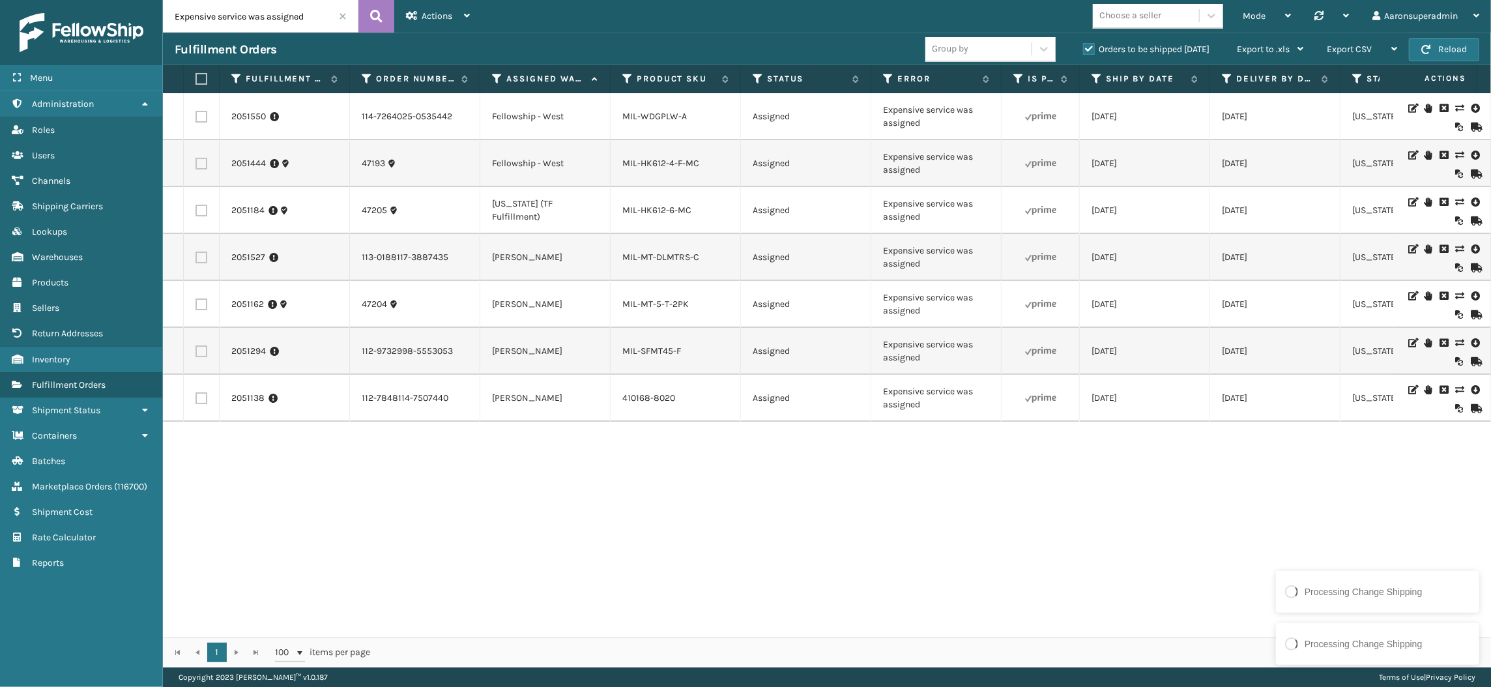
click at [1455, 199] on icon at bounding box center [1459, 201] width 8 height 9
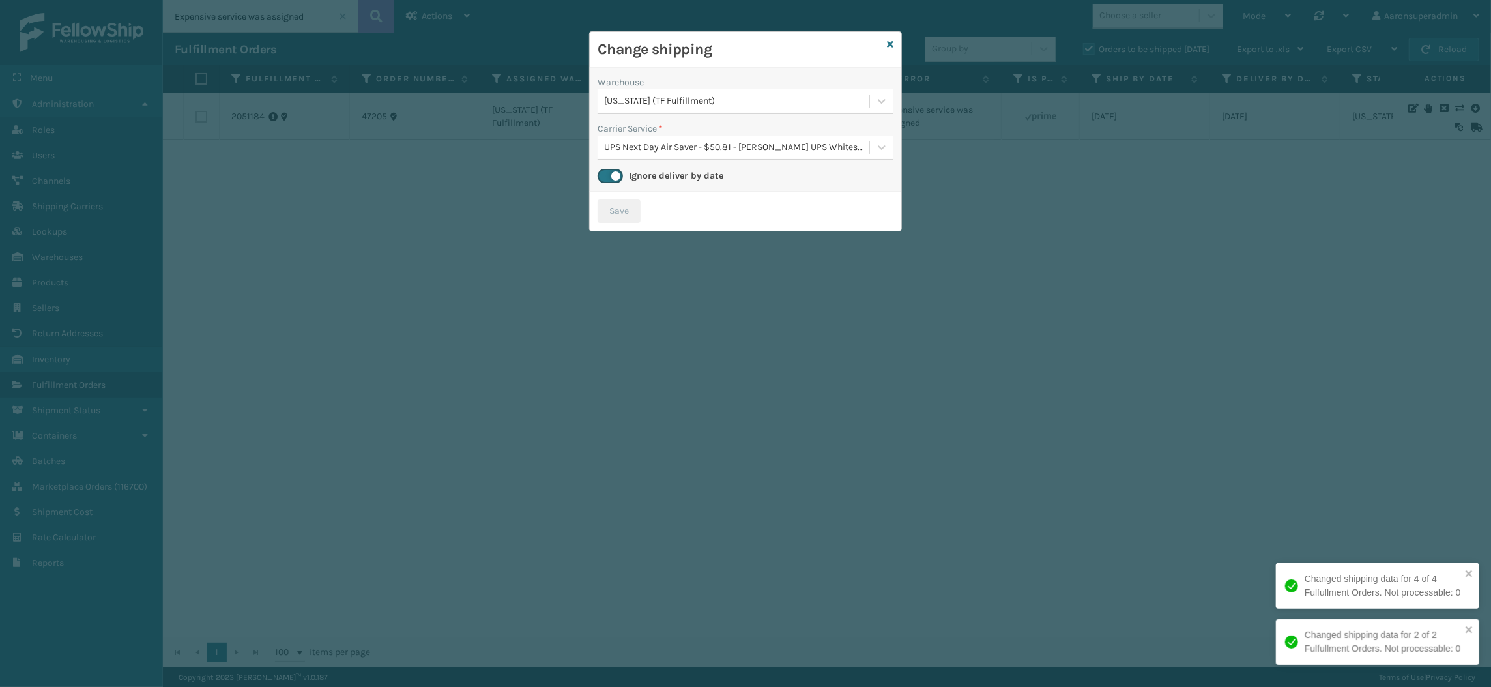
click at [640, 146] on div "UPS Next Day Air Saver - $50.81 - [PERSON_NAME] UPS Whitestone" at bounding box center [737, 148] width 267 height 14
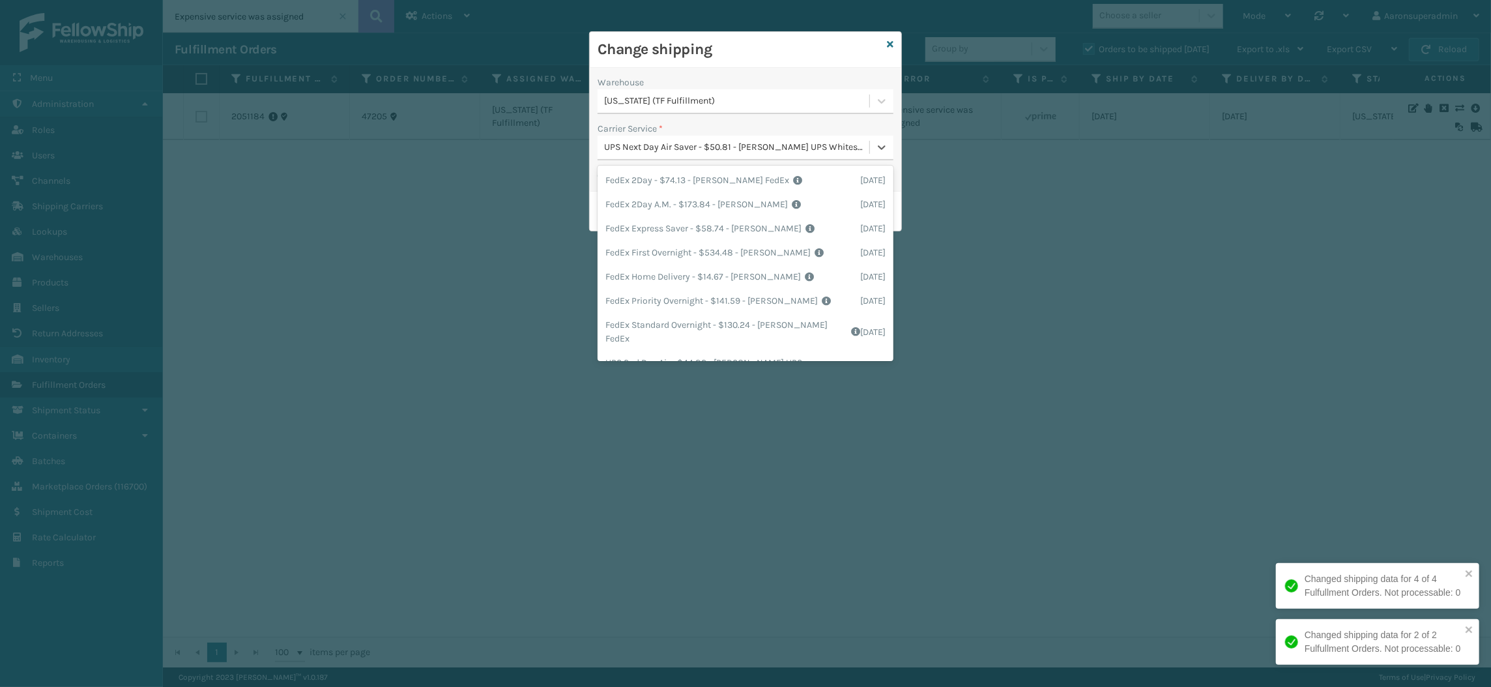
scroll to position [218, 0]
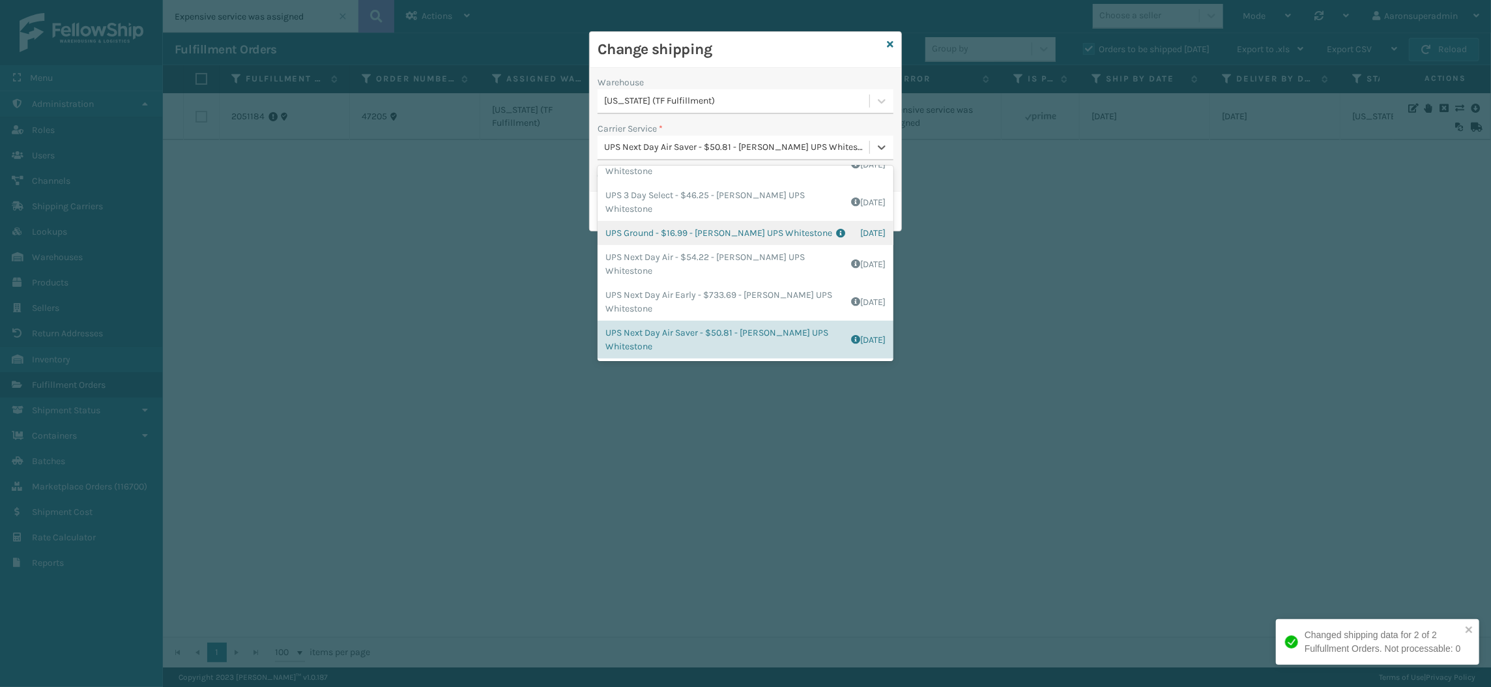
click at [643, 226] on div "UPS Ground - $16.99 - [PERSON_NAME] UPS Whitestone Shipping Cost $14.16 Surplus…" at bounding box center [746, 233] width 296 height 24
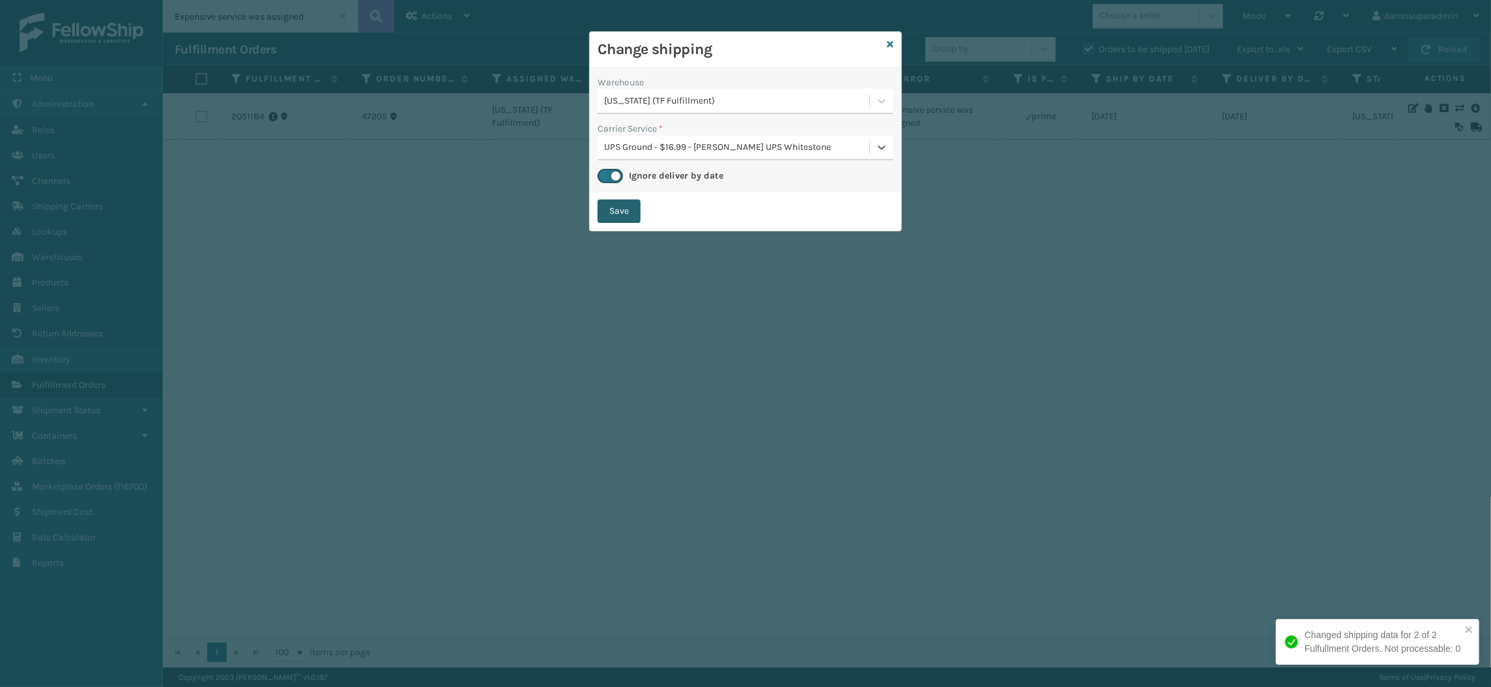
click at [611, 213] on button "Save" at bounding box center [619, 210] width 43 height 23
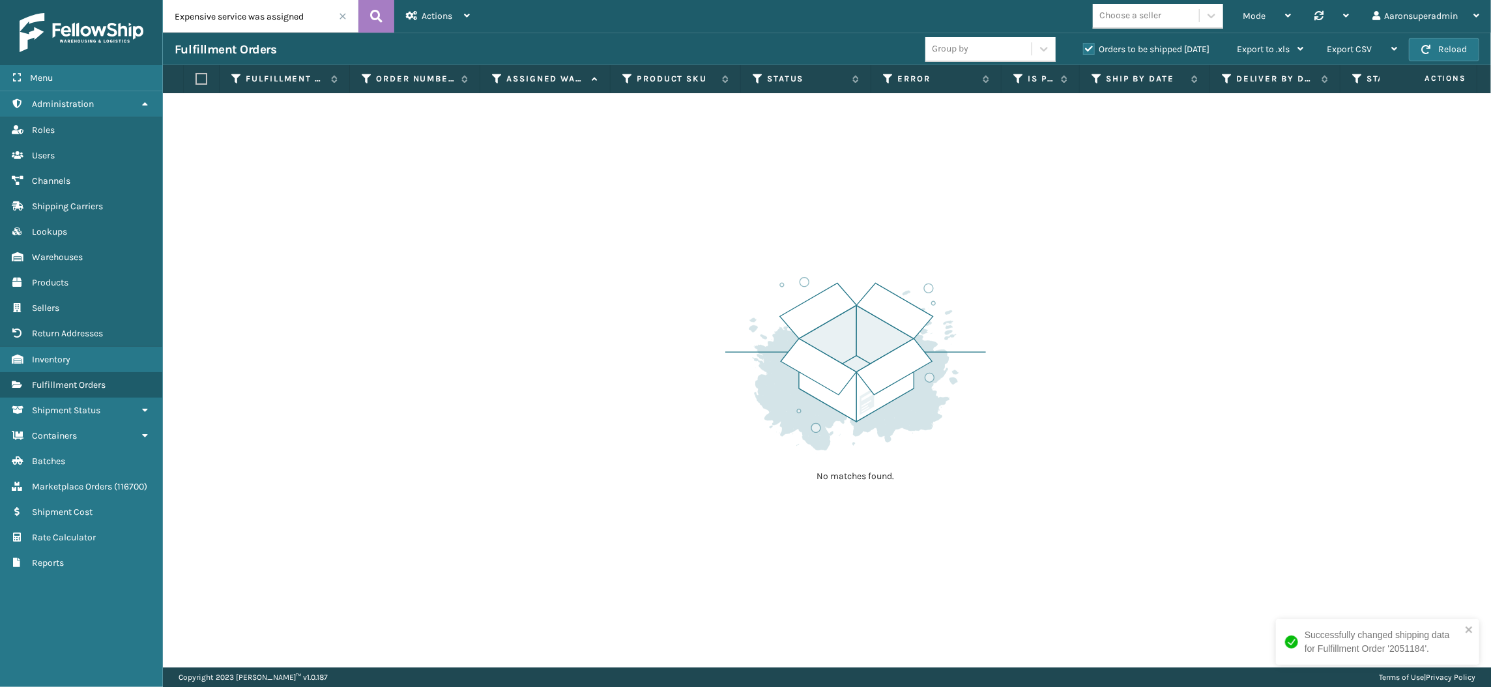
click at [341, 19] on span at bounding box center [343, 16] width 8 height 8
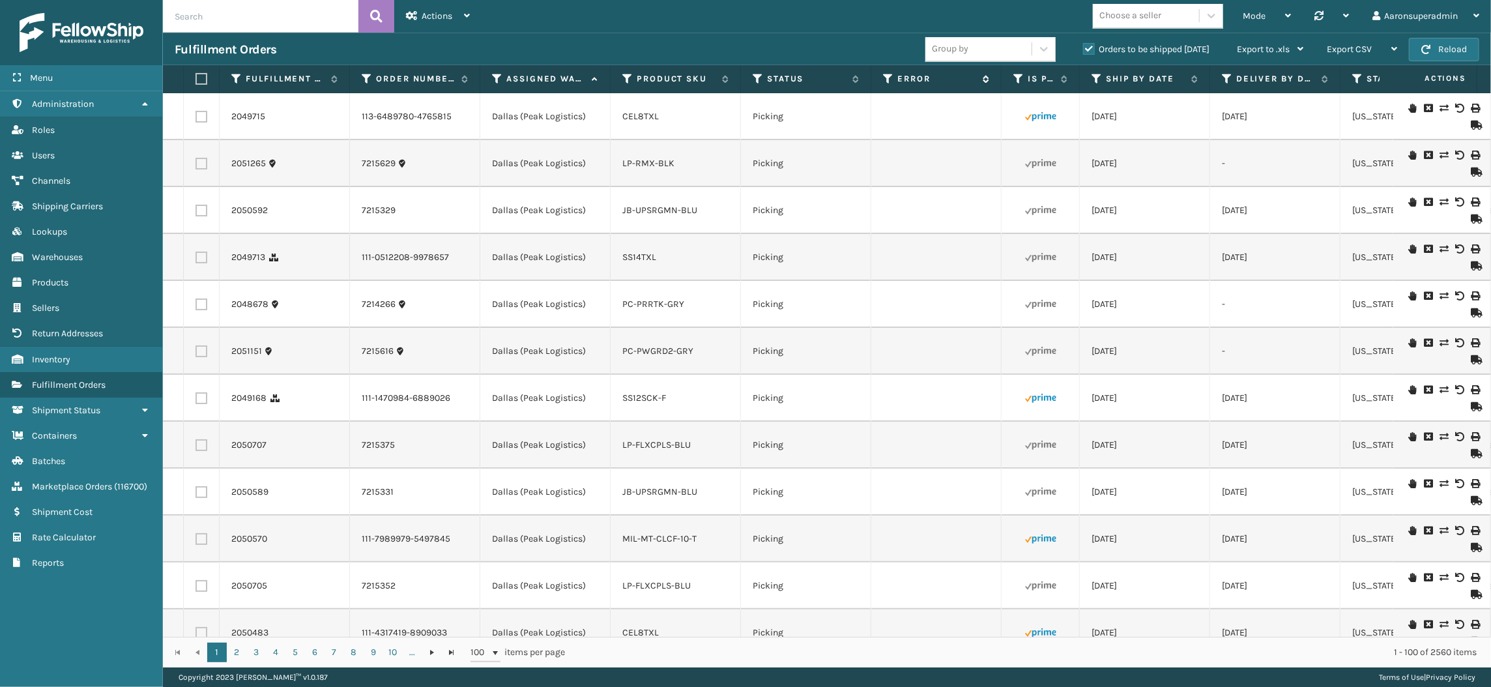
click at [918, 77] on label "Error" at bounding box center [936, 79] width 79 height 12
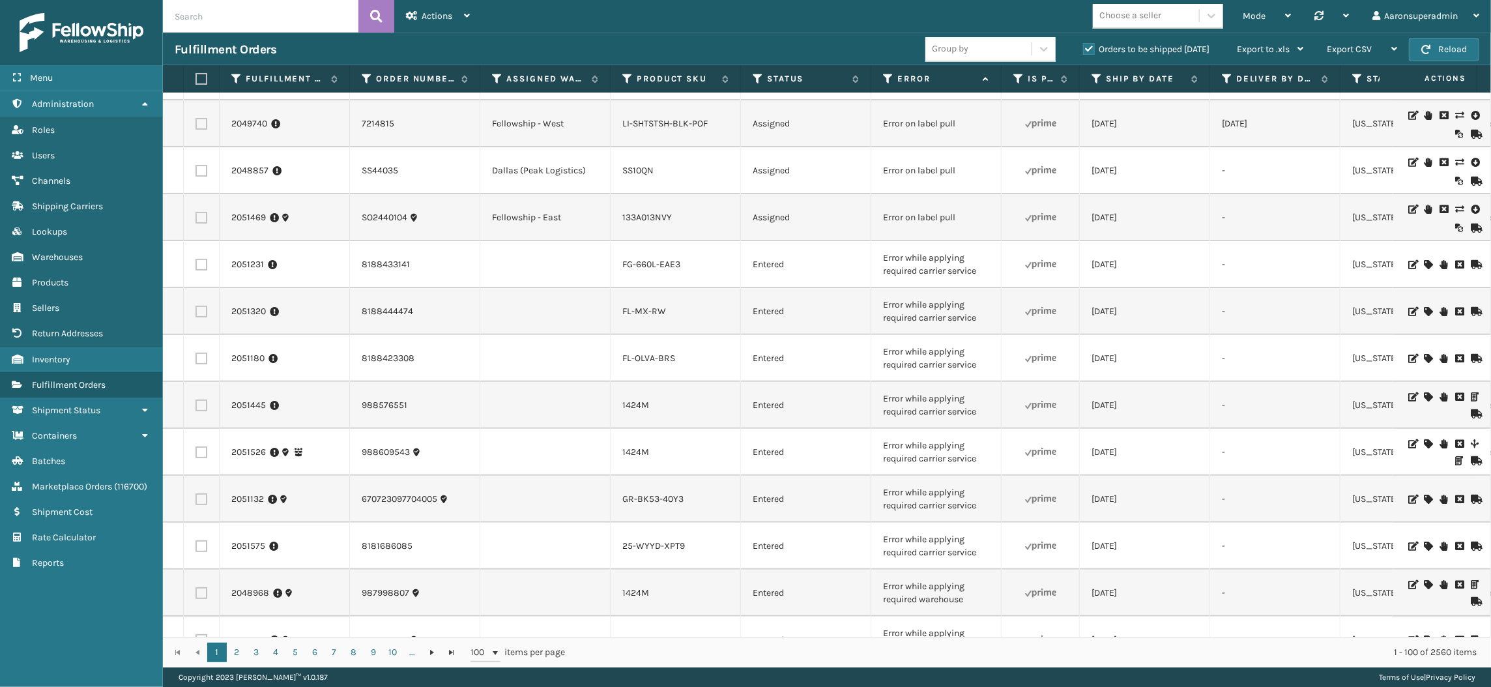
scroll to position [229, 0]
drag, startPoint x: 995, startPoint y: 377, endPoint x: 873, endPoint y: 350, distance: 124.8
click at [873, 350] on td "Error while applying required carrier service" at bounding box center [936, 357] width 130 height 47
copy td "Error while applying required carrier service"
click at [285, 23] on input "text" at bounding box center [261, 16] width 196 height 33
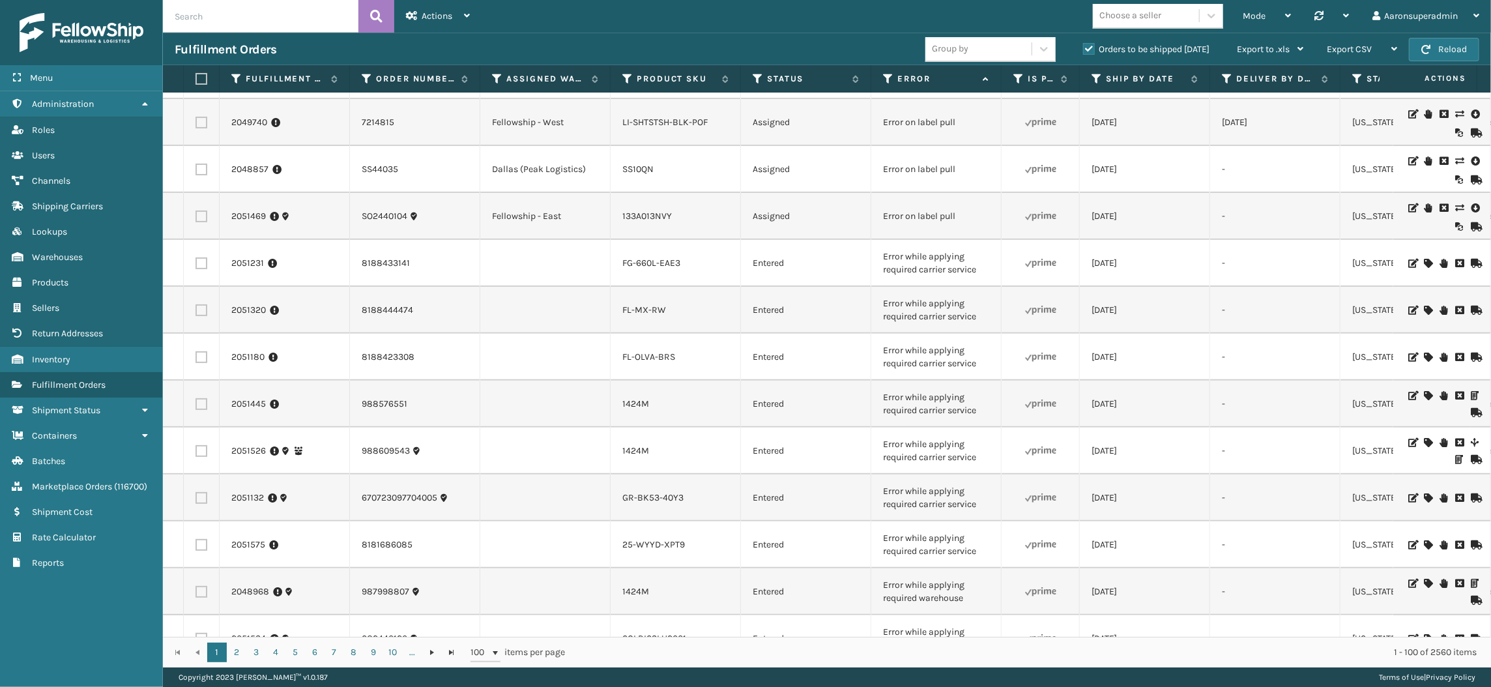
paste input "Error while applying required carrier service"
click at [285, 23] on input "Error while applying required carrier service" at bounding box center [261, 16] width 196 height 33
type input "Error while applying required carrier service"
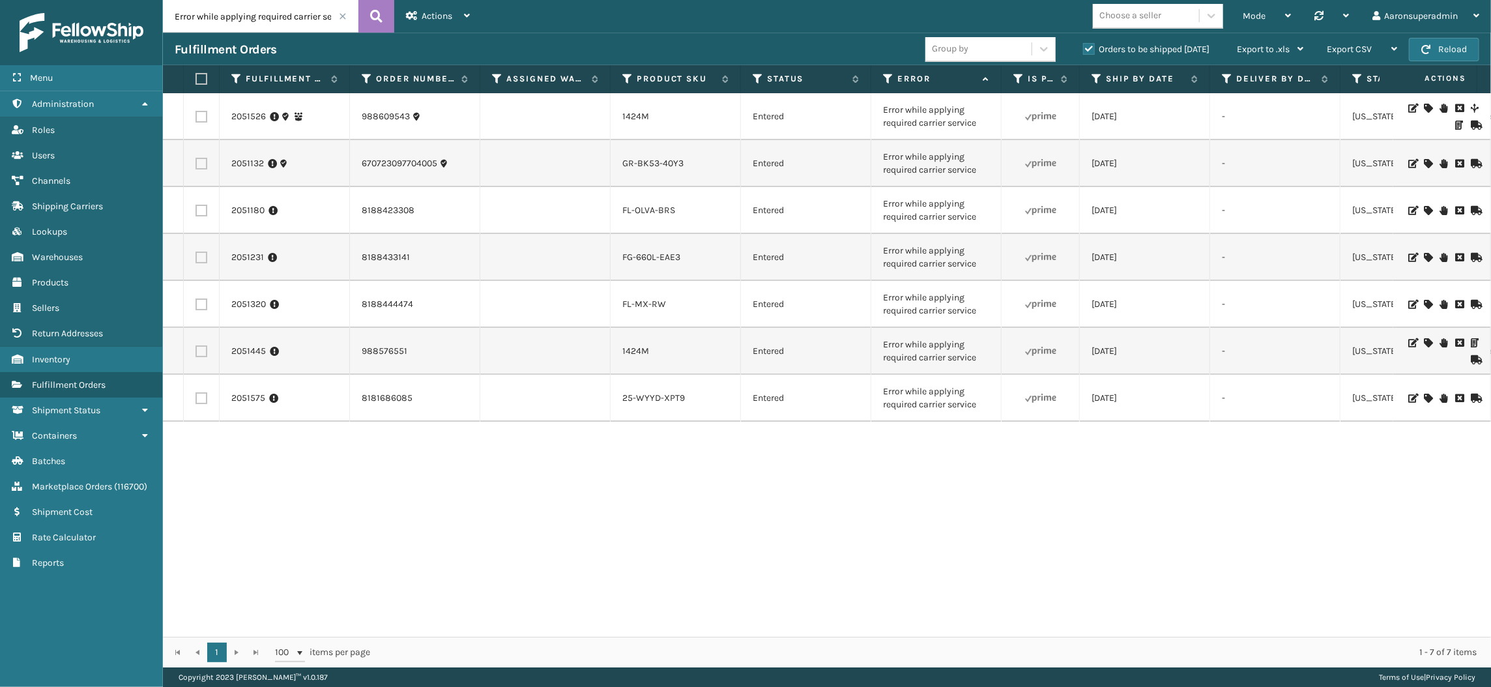
click at [285, 23] on input "Error while applying required carrier service" at bounding box center [261, 16] width 196 height 33
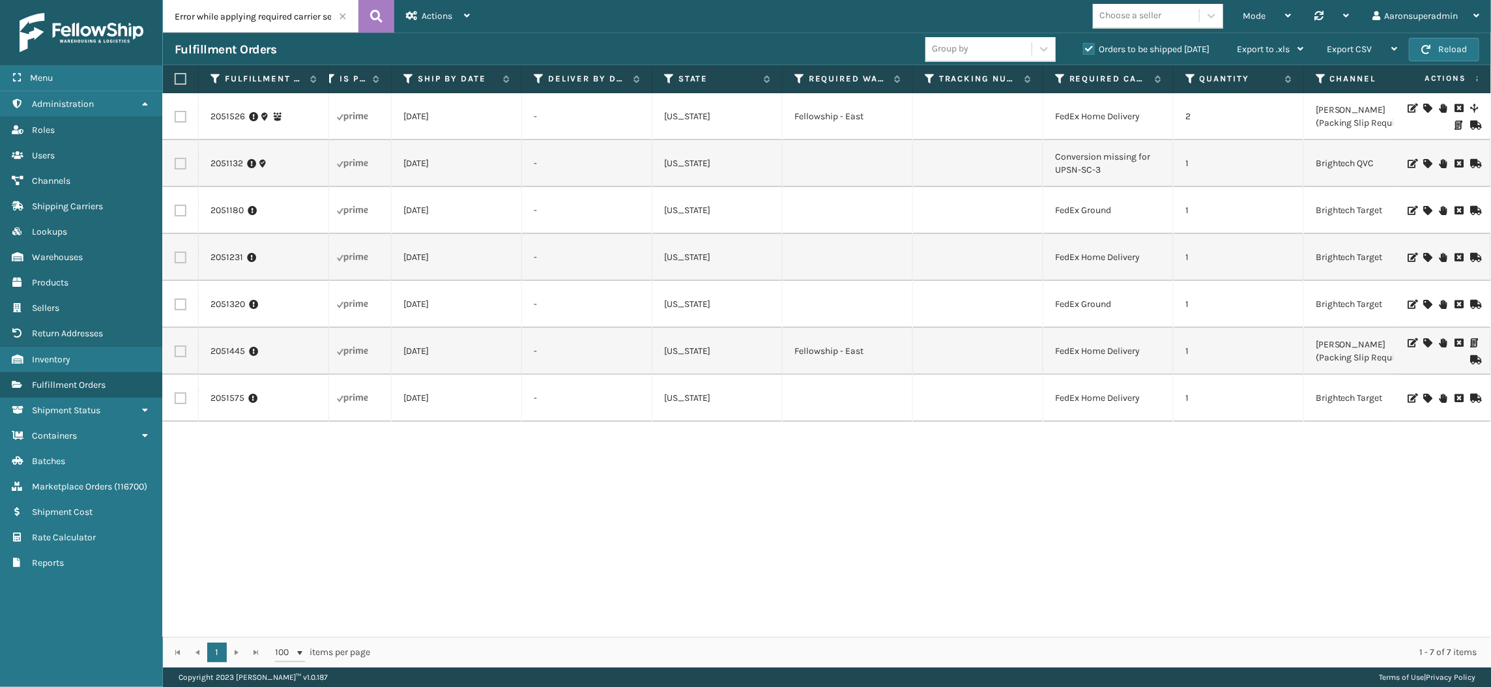
drag, startPoint x: 656, startPoint y: 205, endPoint x: 1414, endPoint y: 103, distance: 764.9
click at [1414, 103] on td at bounding box center [1442, 116] width 98 height 47
click at [1424, 105] on icon at bounding box center [1428, 108] width 8 height 9
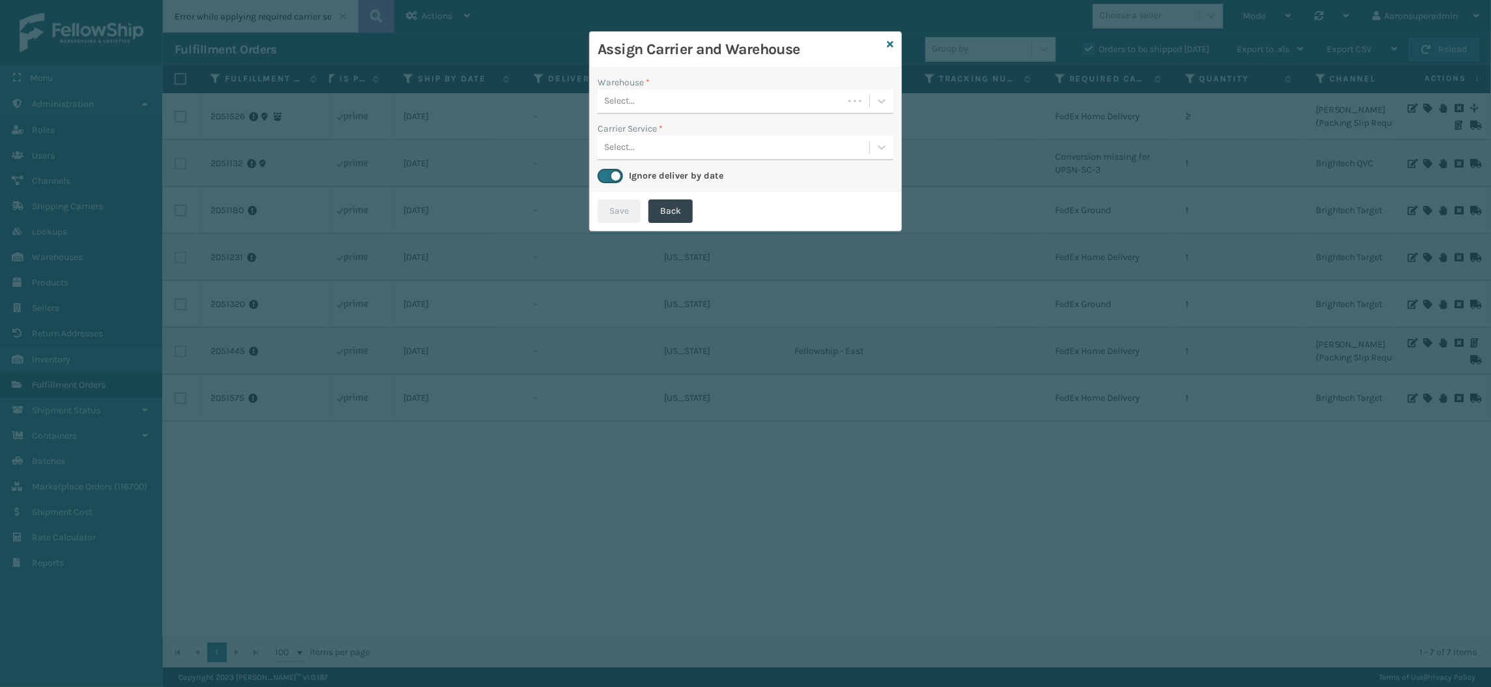
click at [826, 102] on div "Select..." at bounding box center [721, 102] width 246 height 22
click at [736, 131] on div "Fellowship - East" at bounding box center [746, 134] width 296 height 24
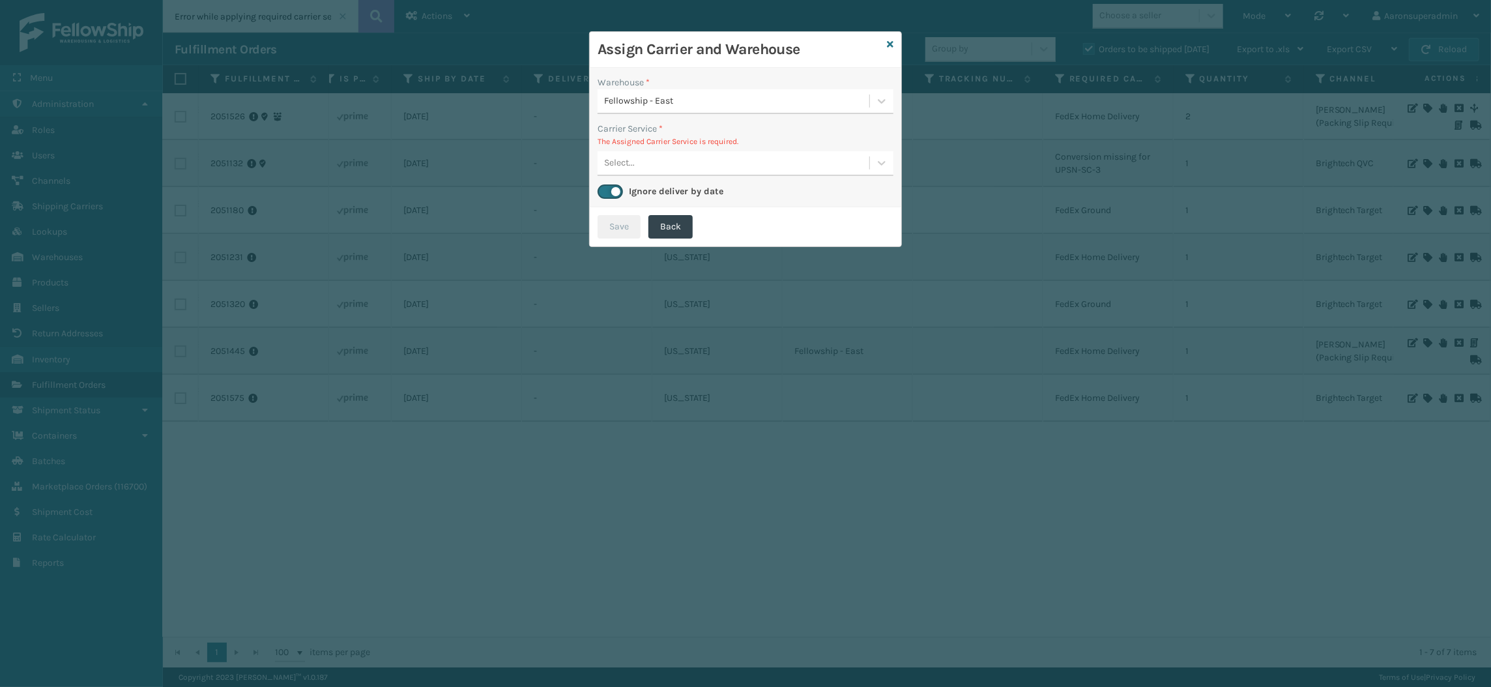
click at [680, 156] on div "Select..." at bounding box center [734, 164] width 272 height 22
click at [888, 48] on icon at bounding box center [890, 44] width 7 height 9
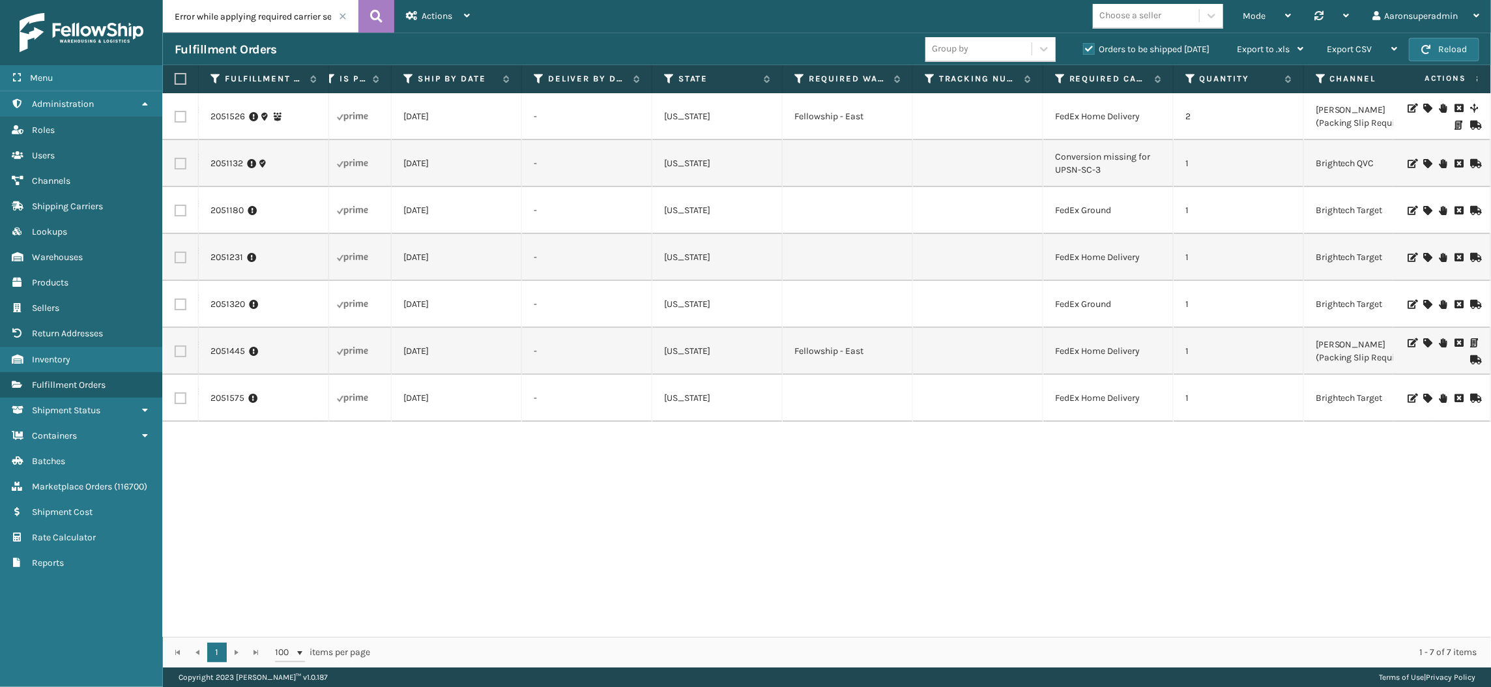
click at [1424, 342] on icon at bounding box center [1428, 342] width 8 height 9
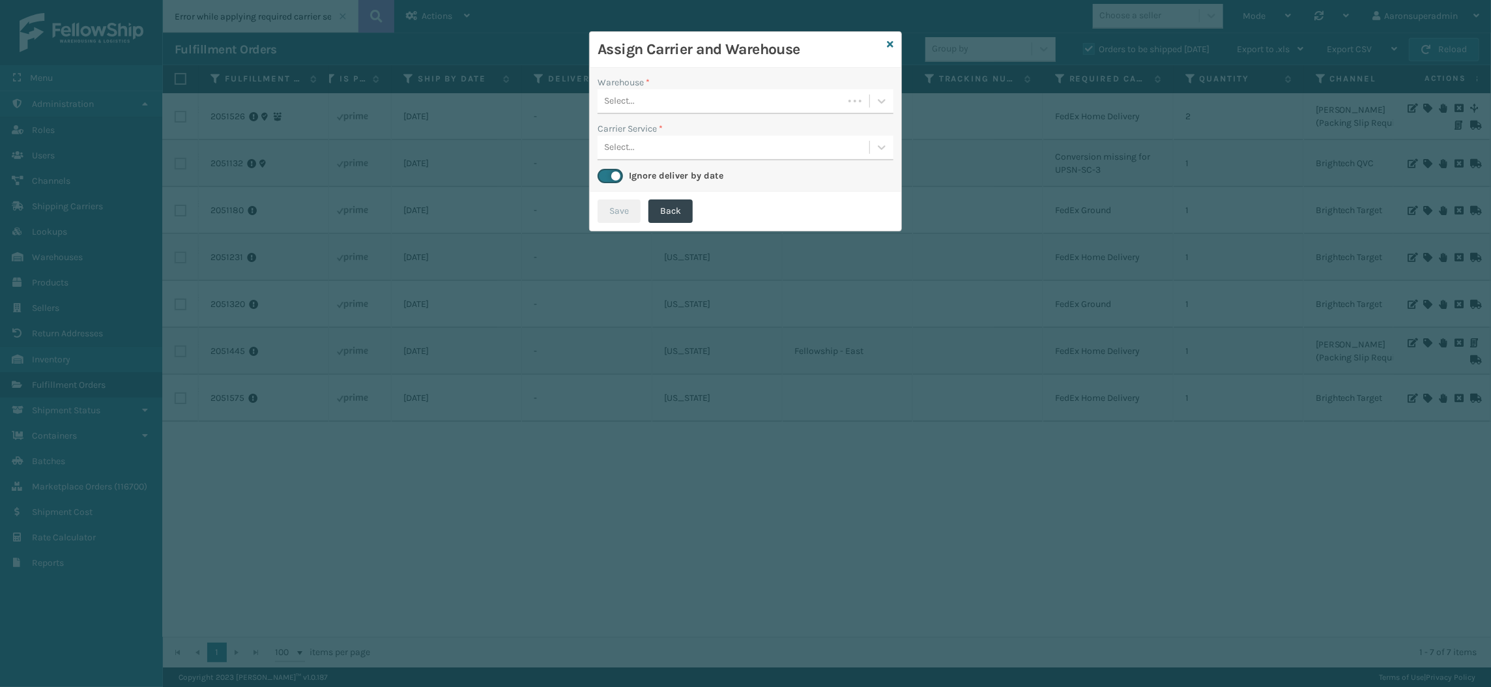
click at [647, 108] on div "Select..." at bounding box center [721, 102] width 246 height 22
click at [643, 149] on div "Select..." at bounding box center [734, 148] width 272 height 22
click at [636, 93] on div "Select..." at bounding box center [734, 102] width 272 height 22
click at [629, 128] on div "Fellowship - East" at bounding box center [746, 134] width 296 height 24
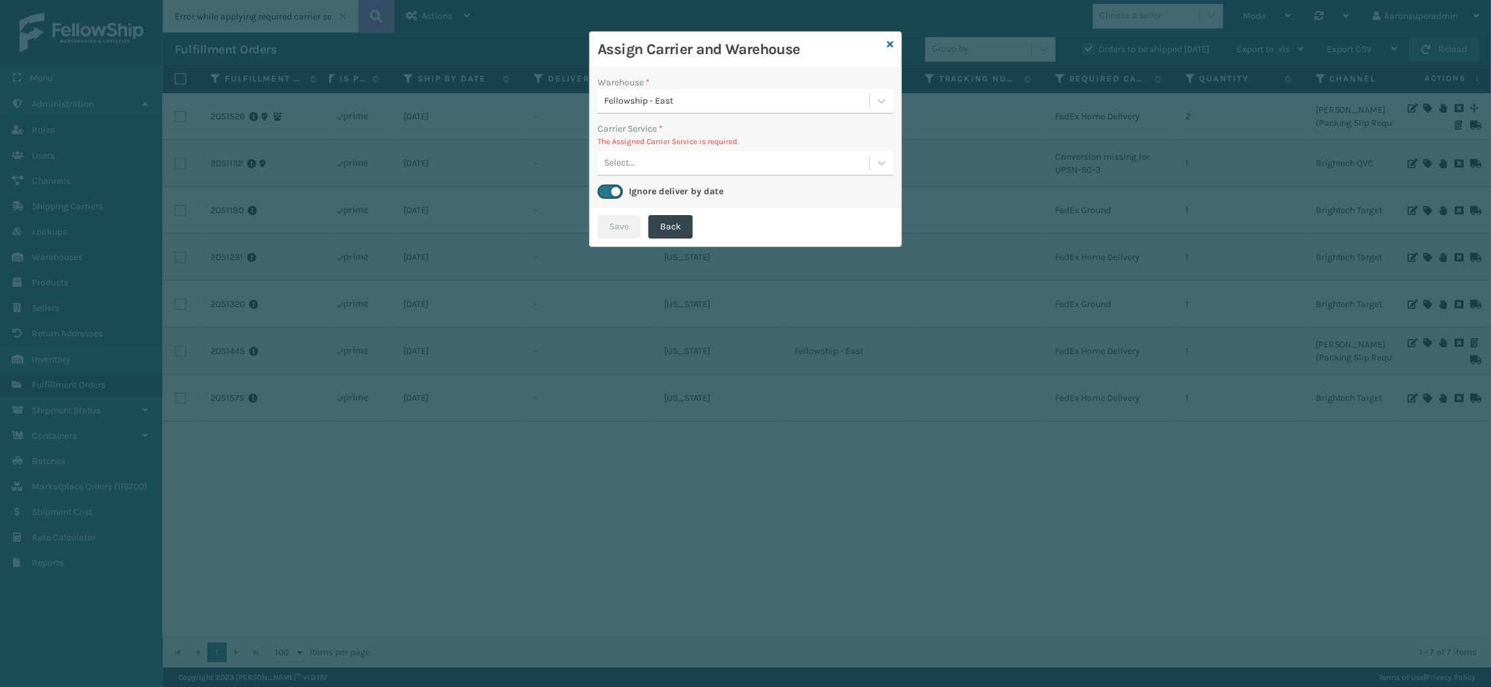
click at [628, 163] on div "Select..." at bounding box center [619, 163] width 31 height 14
click at [890, 46] on icon at bounding box center [890, 44] width 7 height 9
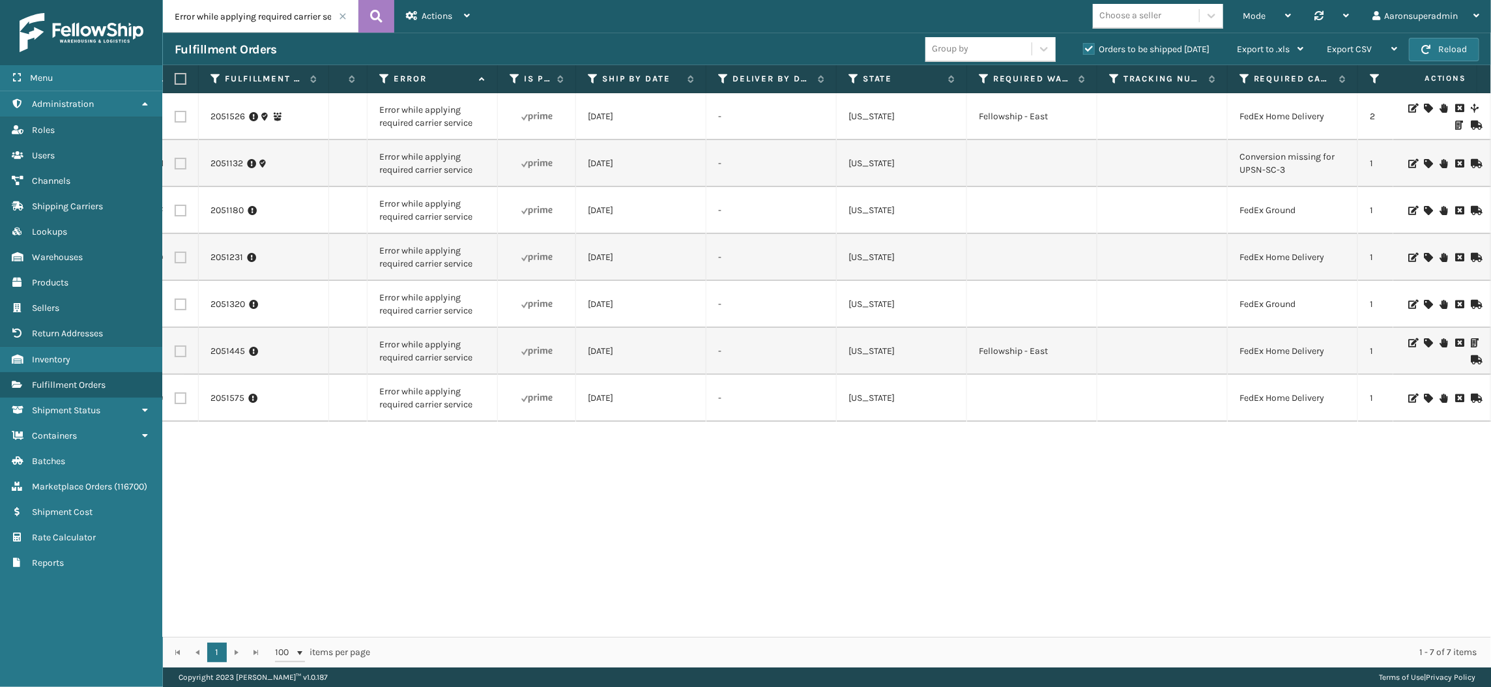
scroll to position [0, 472]
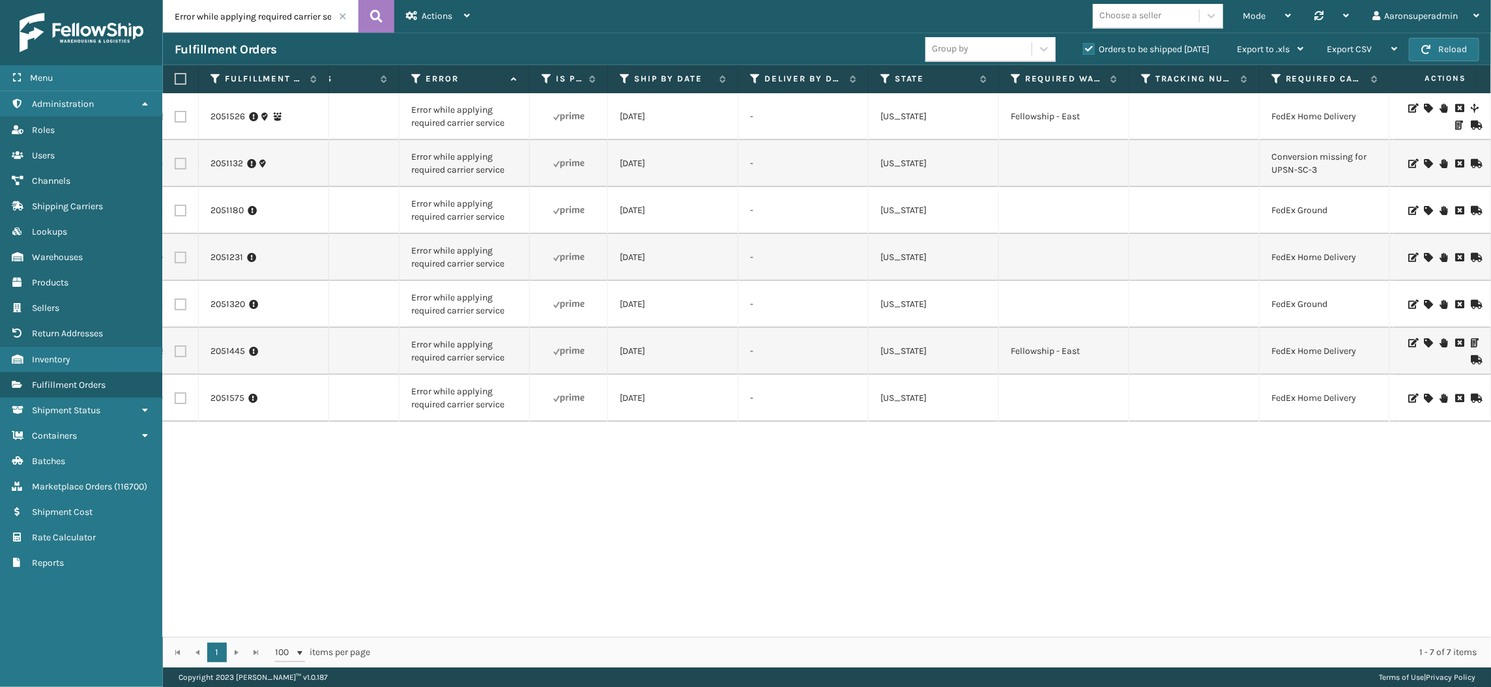
click at [342, 18] on span at bounding box center [343, 16] width 8 height 8
